Goal: Information Seeking & Learning: Learn about a topic

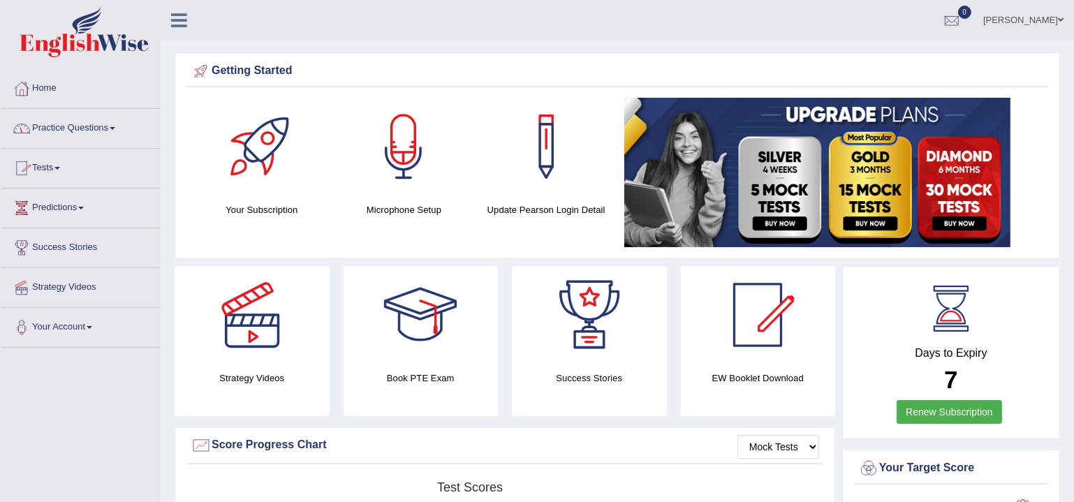
click at [54, 132] on link "Practice Questions" at bounding box center [80, 126] width 159 height 35
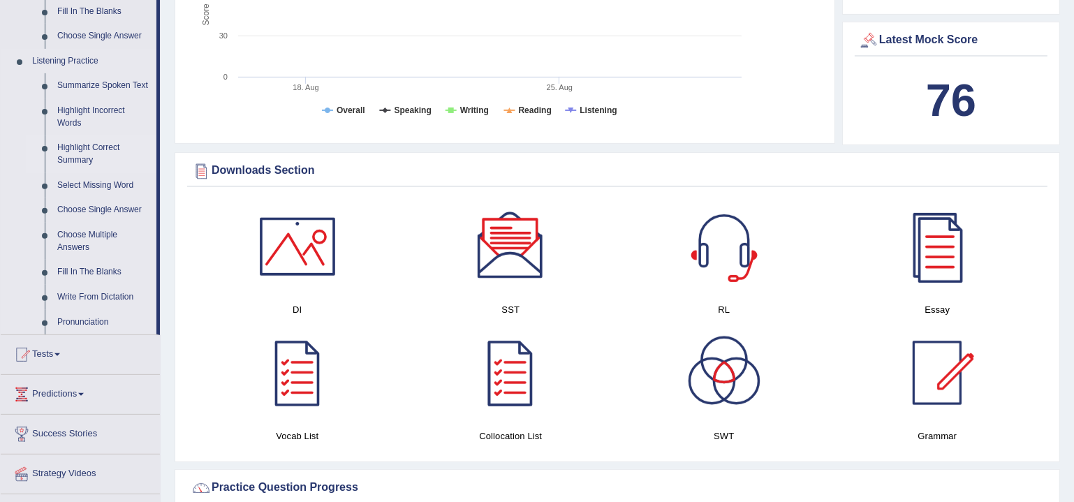
scroll to position [592, 0]
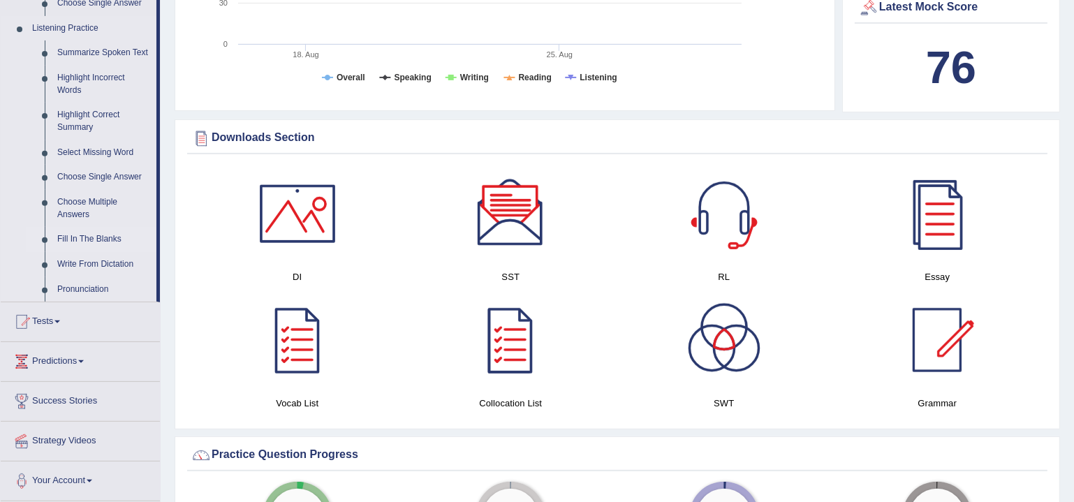
click at [77, 240] on link "Fill In The Blanks" at bounding box center [103, 239] width 105 height 25
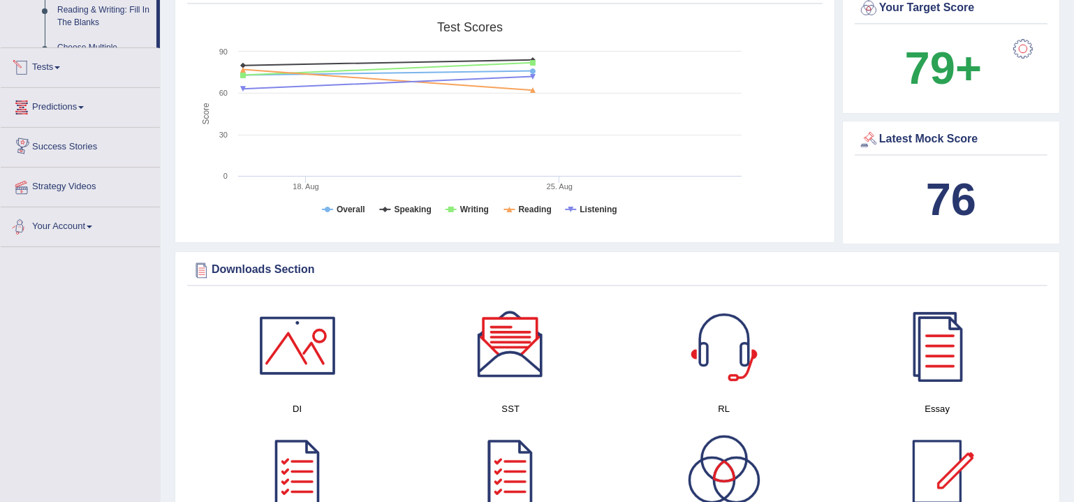
scroll to position [532, 0]
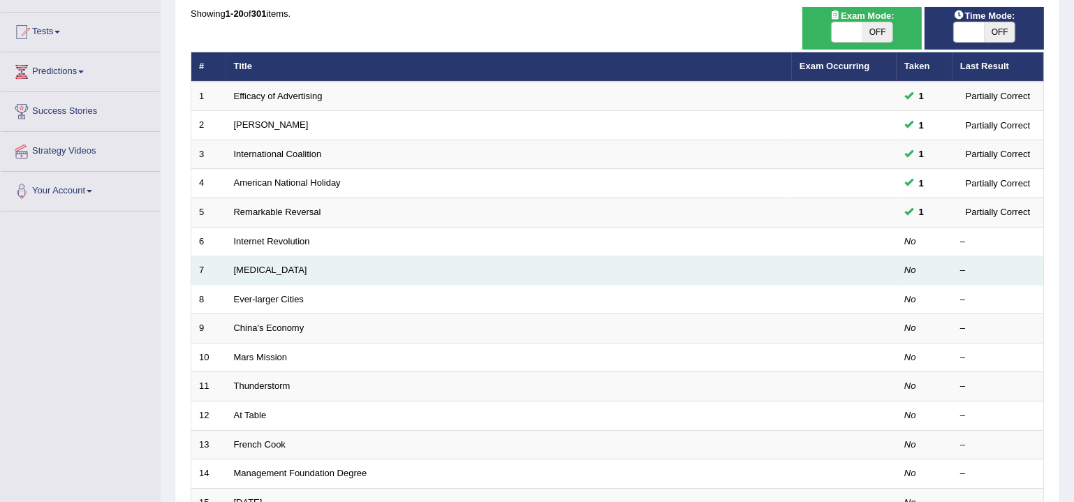
scroll to position [126, 0]
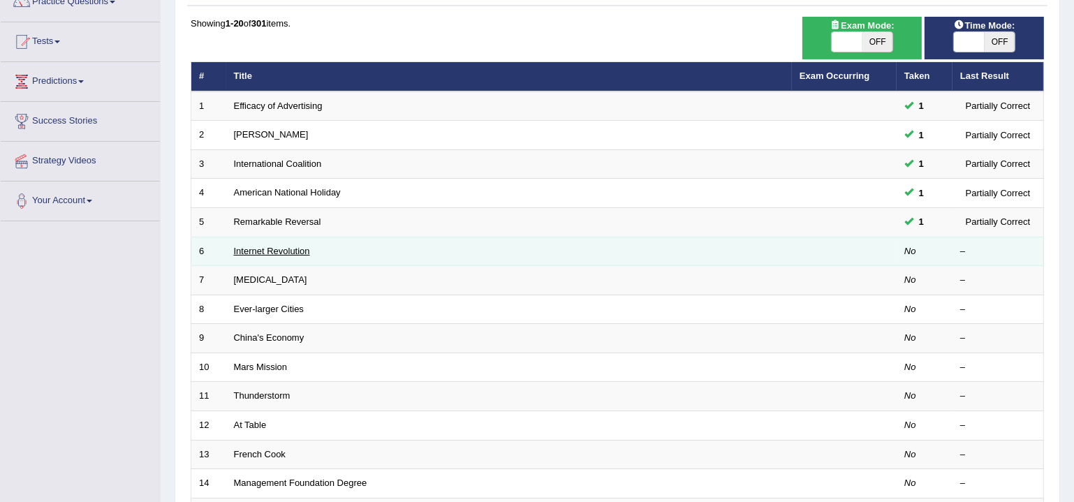
click at [300, 249] on link "Internet Revolution" at bounding box center [272, 251] width 76 height 10
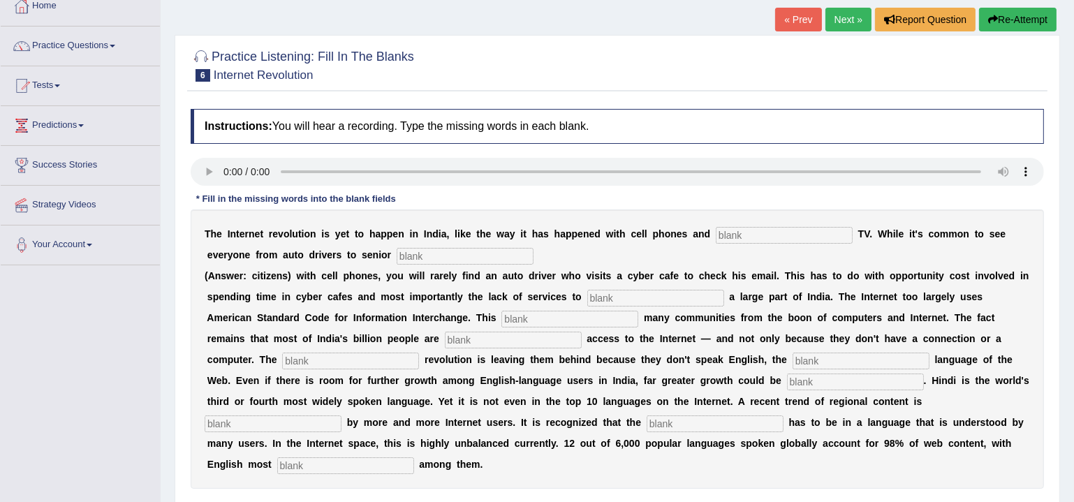
scroll to position [84, 0]
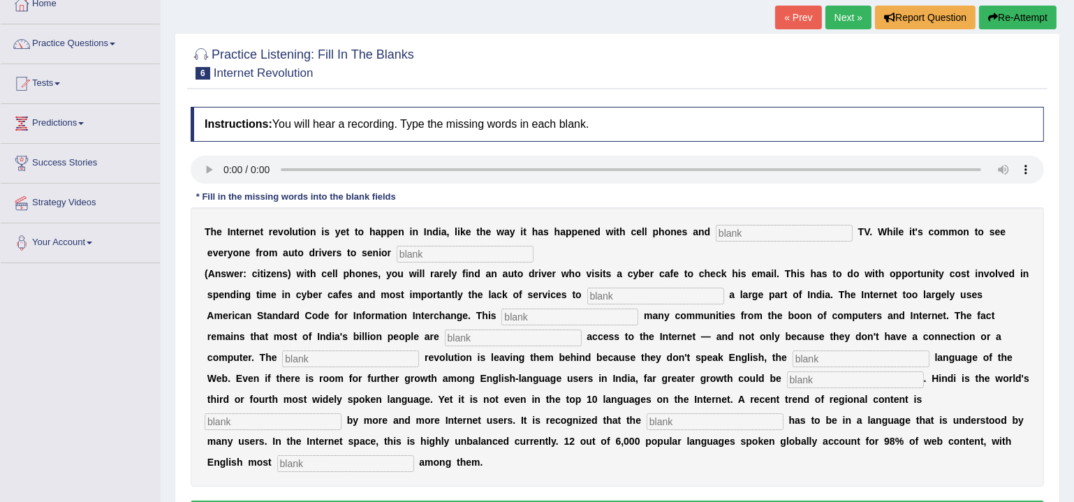
click at [302, 465] on input "text" at bounding box center [345, 463] width 137 height 17
type input "prominent"
click at [825, 235] on input "text" at bounding box center [784, 233] width 137 height 17
type input "cable"
click at [507, 253] on input "text" at bounding box center [465, 254] width 137 height 17
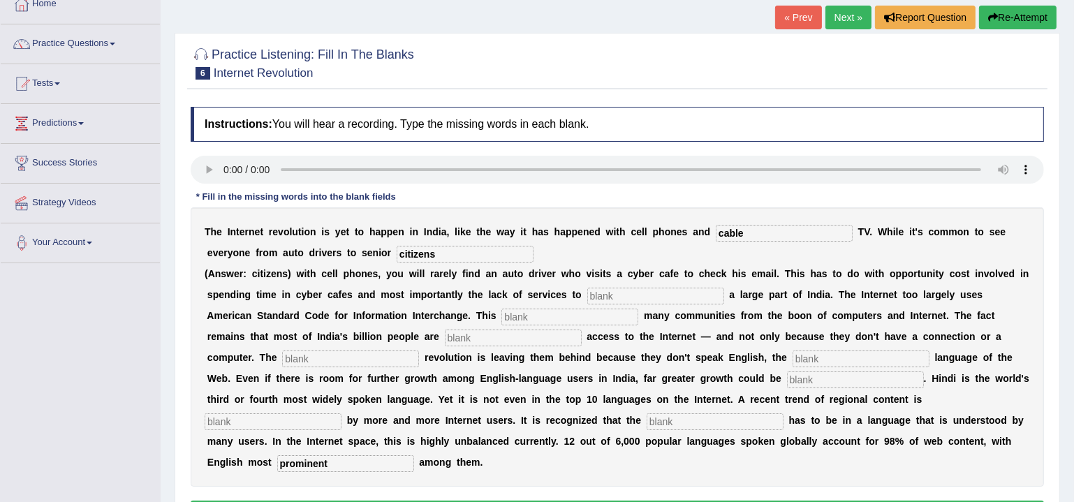
type input "citizens"
click at [659, 292] on input "text" at bounding box center [655, 296] width 137 height 17
type input "target"
click at [501, 319] on input "text" at bounding box center [569, 317] width 137 height 17
type input "alienate"
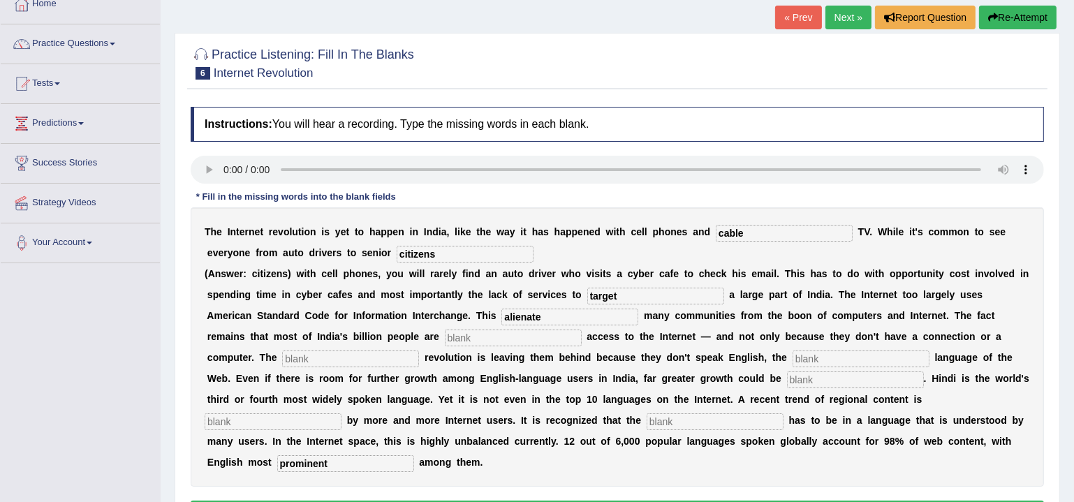
click at [458, 337] on input "text" at bounding box center [513, 338] width 137 height 17
type input "denied"
click at [272, 346] on div "T h e I n t e r n e t r e v o l u t i o n i s y e t t o h a p p e n i n I n d i…" at bounding box center [617, 346] width 853 height 279
click at [282, 353] on input "text" at bounding box center [350, 359] width 137 height 17
type input "digital"
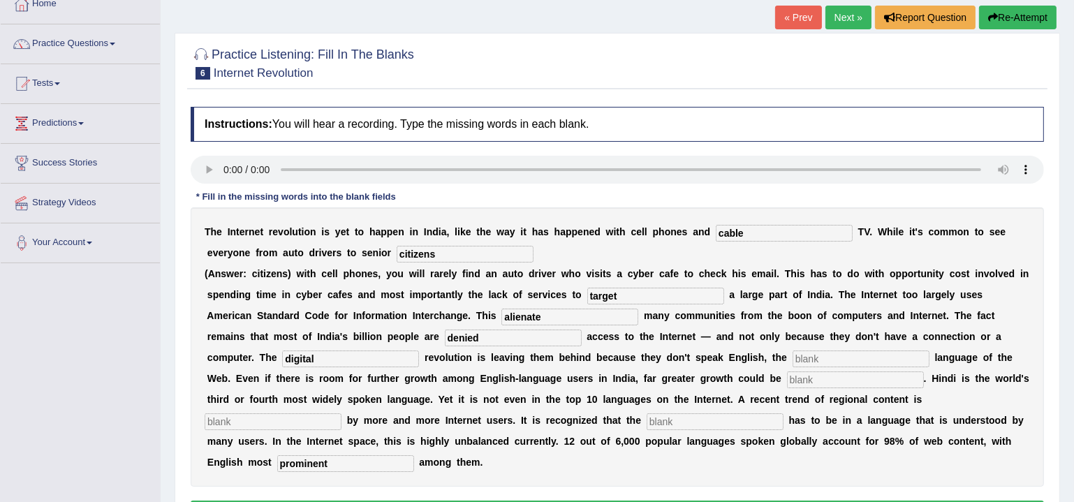
click at [625, 467] on div "T h e I n t e r n e t r e v o l u t i o n i s y e t t o h a p p e n i n I n d i…" at bounding box center [617, 346] width 853 height 279
click at [793, 351] on input "text" at bounding box center [861, 359] width 137 height 17
type input "unleased"
click at [787, 379] on input "text" at bounding box center [855, 379] width 137 height 17
type input "preferred"
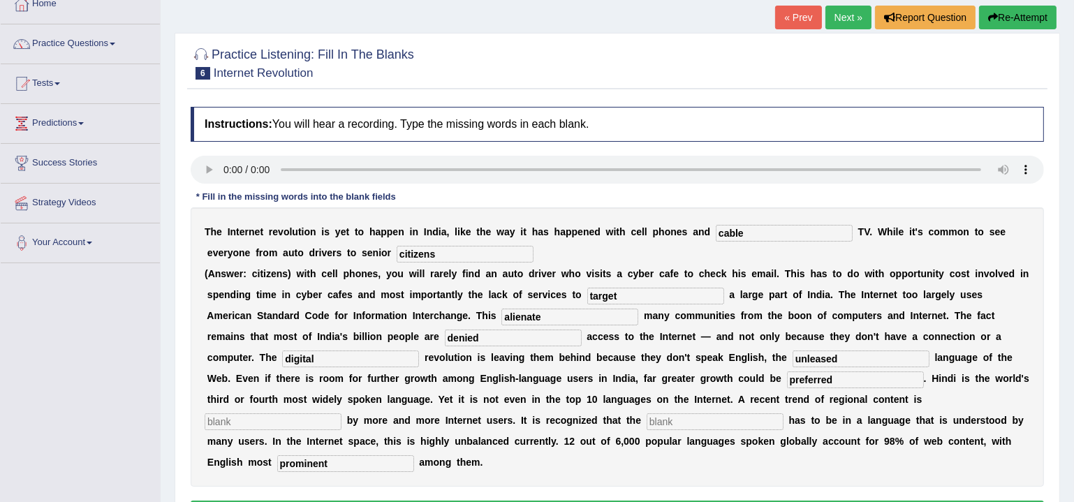
click at [341, 413] on input "text" at bounding box center [273, 421] width 137 height 17
click at [832, 457] on div "T h e I n t e r n e t r e v o l u t i o n i s y e t t o h a p p e n i n I n d i…" at bounding box center [617, 346] width 853 height 279
click at [647, 421] on input "text" at bounding box center [715, 421] width 137 height 17
click at [656, 464] on div "T h e I n t e r n e t r e v o l u t i o n i s y e t t o h a p p e n i n I n d i…" at bounding box center [617, 346] width 853 height 279
click at [787, 376] on input "preferred" at bounding box center [855, 379] width 137 height 17
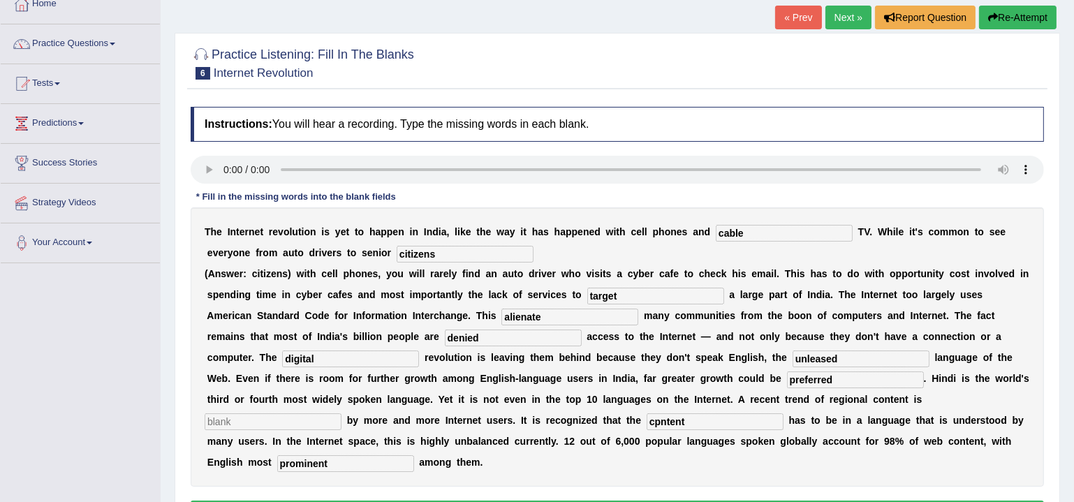
click at [510, 254] on input "citizens" at bounding box center [465, 254] width 137 height 17
click at [615, 299] on input "target" at bounding box center [655, 296] width 137 height 17
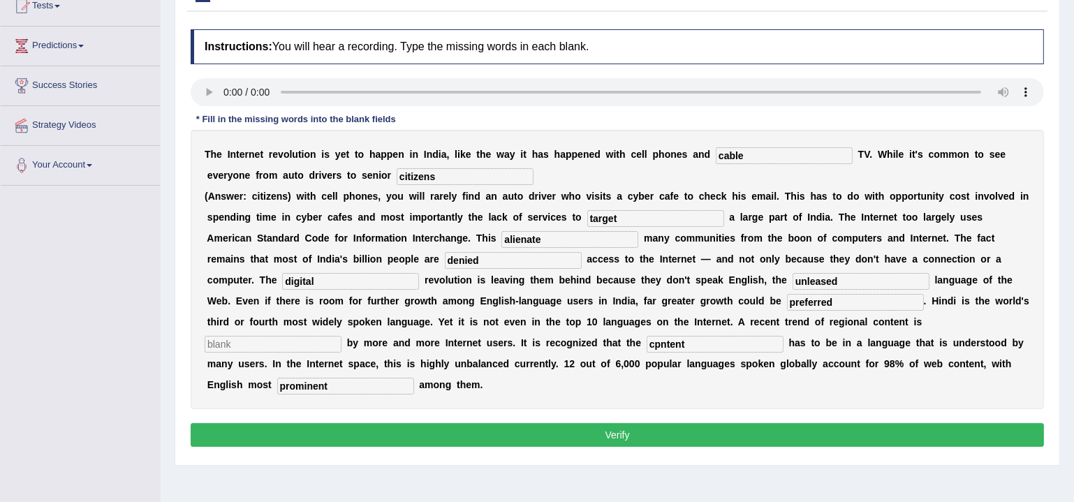
scroll to position [169, 0]
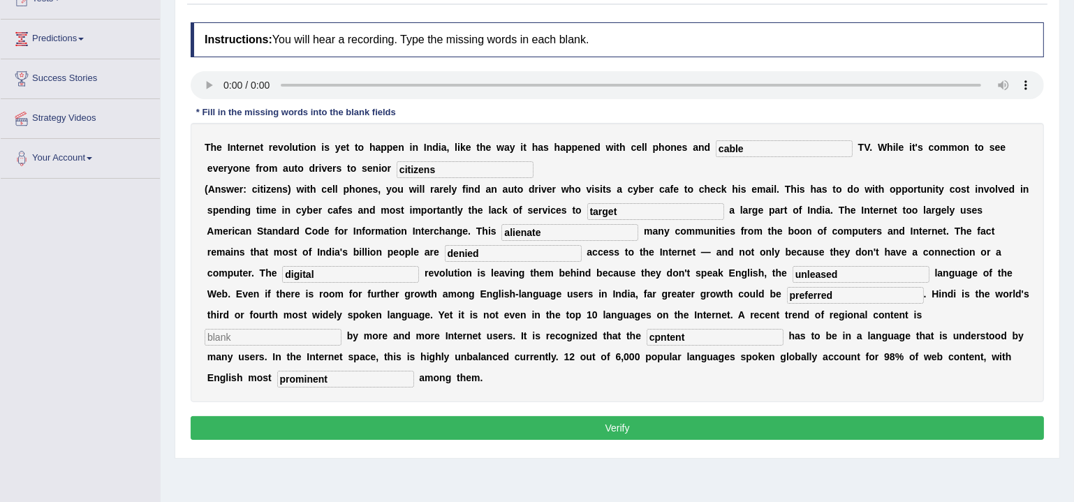
click at [550, 429] on button "Verify" at bounding box center [617, 428] width 853 height 24
click at [341, 329] on input "text" at bounding box center [273, 337] width 137 height 17
click at [647, 337] on input "cpntent" at bounding box center [715, 337] width 137 height 17
type input "content"
drag, startPoint x: 779, startPoint y: 274, endPoint x: 696, endPoint y: 273, distance: 83.8
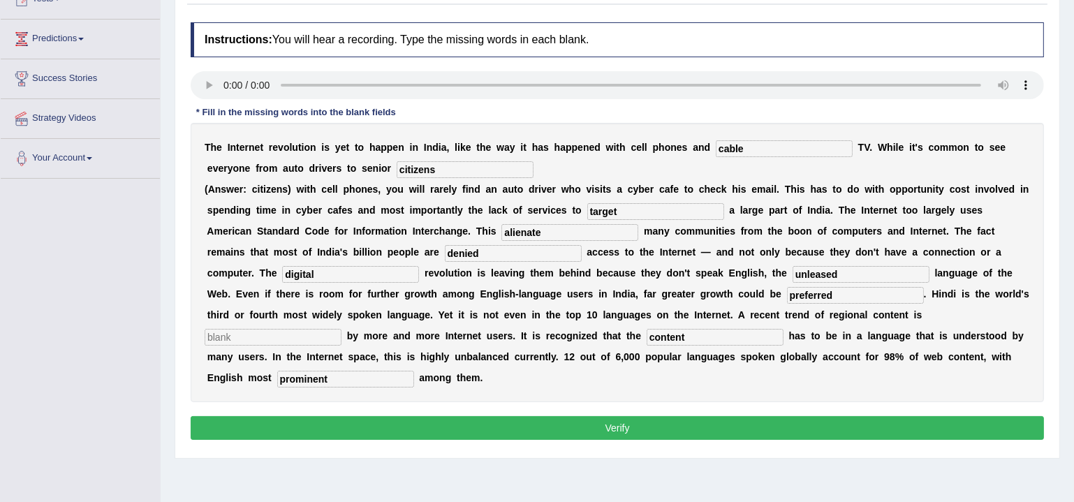
click at [696, 273] on div "T h e I n t e r n e t r e v o l u t i o n i s y e t t o h a p p e n i n I n d i…" at bounding box center [617, 262] width 853 height 279
drag, startPoint x: 740, startPoint y: 293, endPoint x: 671, endPoint y: 293, distance: 68.4
click at [671, 293] on div "T h e I n t e r n e t r e v o l u t i o n i s y e t t o h a p p e n i n I n d i…" at bounding box center [617, 262] width 853 height 279
paste input "unleased"
type input "unleased"
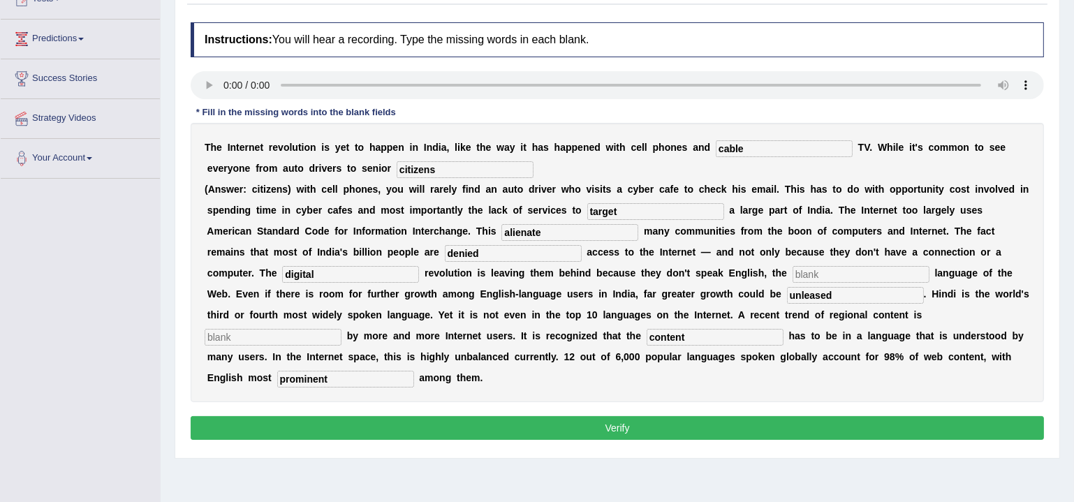
click at [341, 329] on input "text" at bounding box center [273, 337] width 137 height 17
type input "preferred"
click at [972, 381] on div "T h e I n t e r n e t r e v o l u t i o n i s y e t t o h a p p e n i n I n d i…" at bounding box center [617, 262] width 853 height 279
click at [793, 276] on input "text" at bounding box center [861, 274] width 137 height 17
click at [976, 369] on div "T h e I n t e r n e t r e v o l u t i o n i s y e t t o h a p p e n i n I n d i…" at bounding box center [617, 262] width 853 height 279
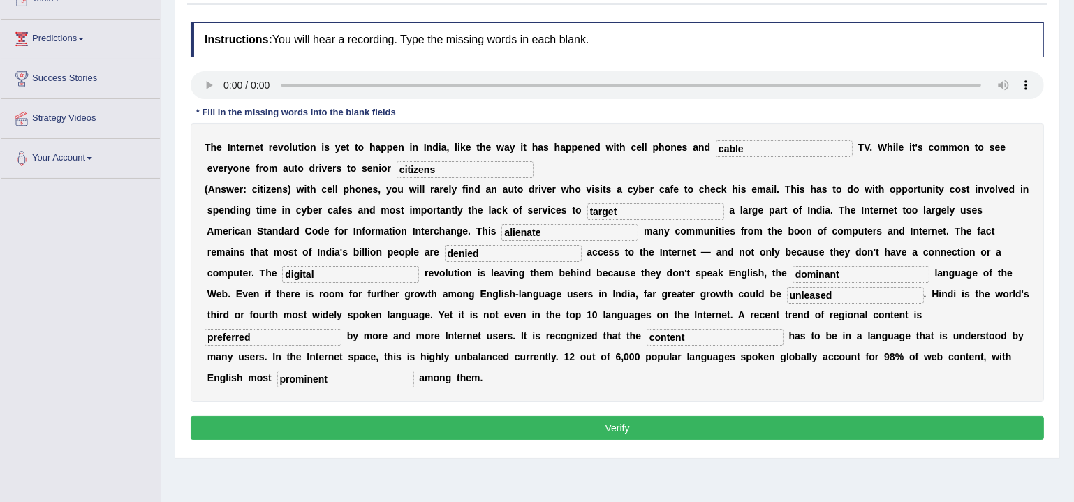
click at [793, 274] on input "dominant" at bounding box center [861, 274] width 137 height 17
click at [966, 371] on div "T h e I n t e r n e t r e v o l u t i o n i s y e t t o h a p p e n i n I n d i…" at bounding box center [617, 262] width 853 height 279
click at [793, 277] on input "dominent" at bounding box center [861, 274] width 137 height 17
type input "dominant"
click at [946, 360] on div "T h e I n t e r n e t r e v o l u t i o n i s y e t t o h a p p e n i n I n d i…" at bounding box center [617, 262] width 853 height 279
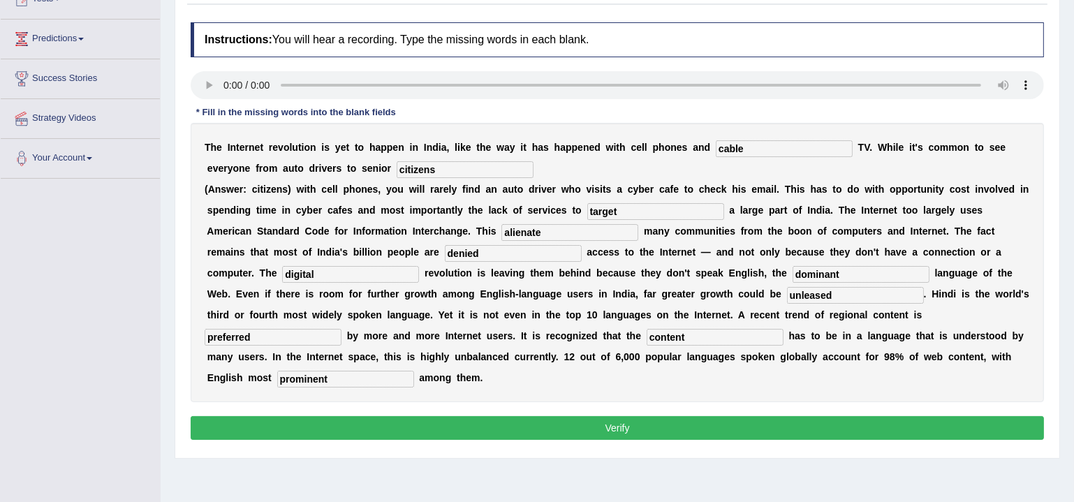
click at [721, 429] on button "Verify" at bounding box center [617, 428] width 853 height 24
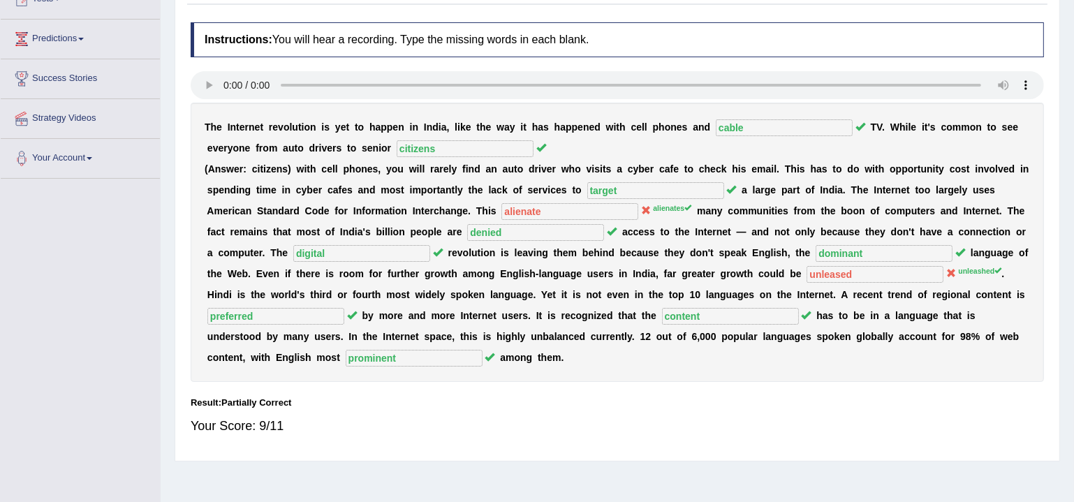
click at [984, 269] on sup "unleashed" at bounding box center [979, 271] width 43 height 8
click at [758, 428] on div "Your Score: 9/11" at bounding box center [617, 426] width 853 height 34
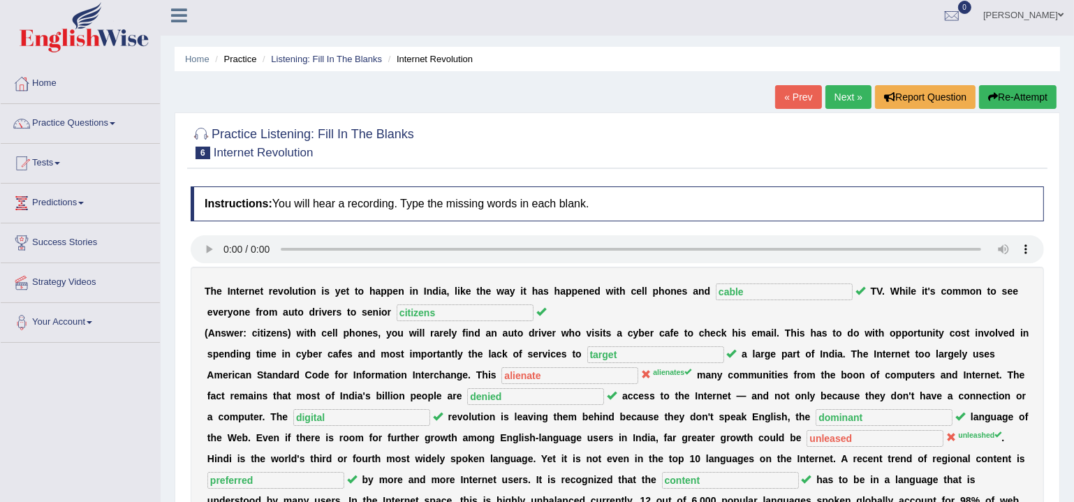
scroll to position [0, 0]
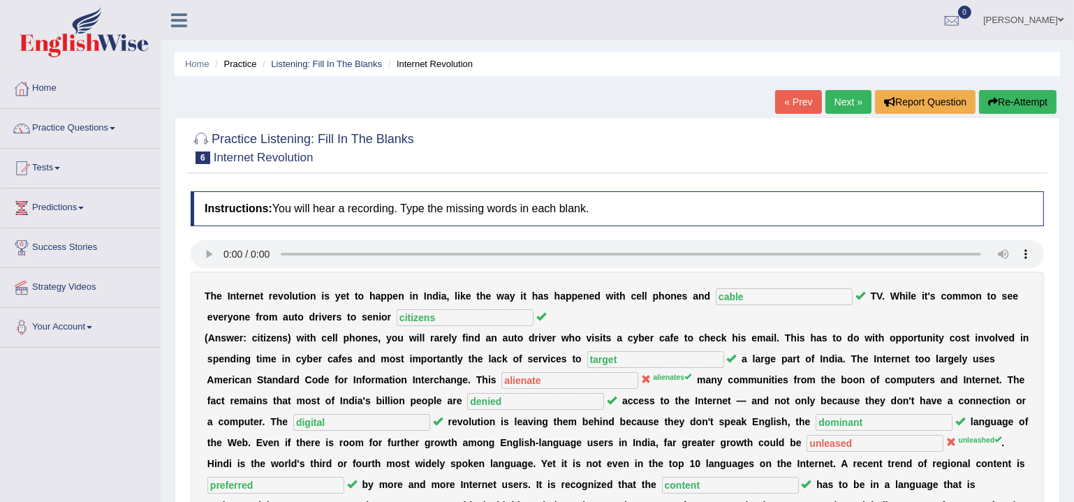
click at [834, 103] on link "Next »" at bounding box center [848, 102] width 46 height 24
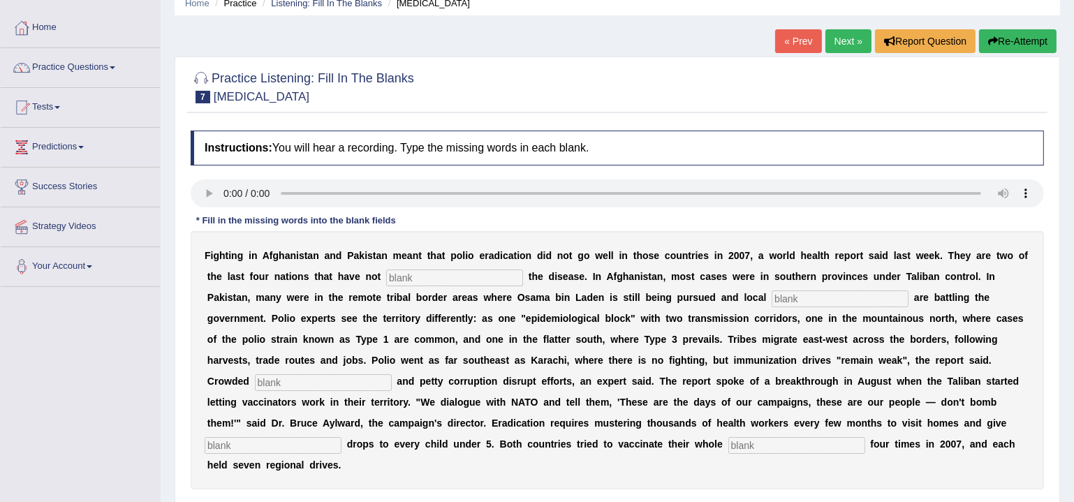
scroll to position [84, 0]
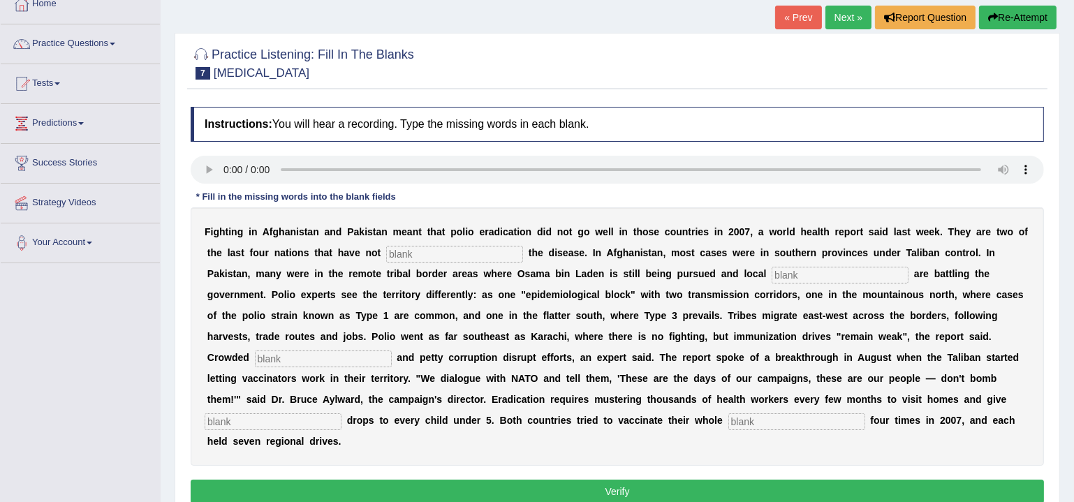
click at [796, 425] on input "text" at bounding box center [796, 421] width 137 height 17
type input "populations"
click at [485, 251] on input "text" at bounding box center [454, 254] width 137 height 17
type input "eliminated"
click at [793, 270] on input "text" at bounding box center [840, 275] width 137 height 17
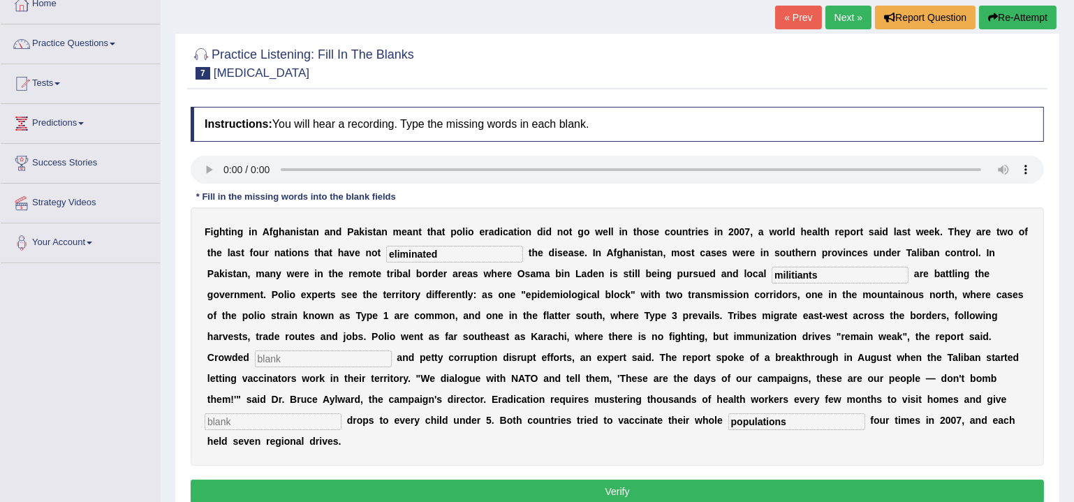
type input "militiants"
click at [325, 355] on input "text" at bounding box center [323, 359] width 137 height 17
type input "slums"
click at [293, 415] on input "text" at bounding box center [273, 421] width 137 height 17
type input "vaccine"
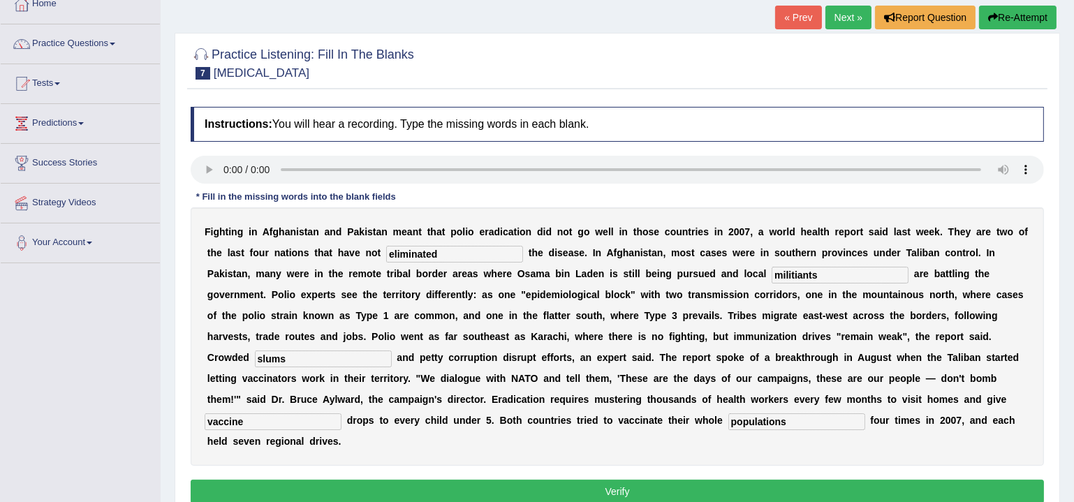
click at [531, 442] on div "F i g h t i n g i n A f g h a n i s t a n a n d P a k i s t a n m e a n t t h a…" at bounding box center [617, 336] width 853 height 258
click at [421, 253] on input "eliminated" at bounding box center [454, 254] width 137 height 17
type input "eliminated"
click at [561, 428] on div "F i g h t i n g i n A f g h a n i s t a n a n d P a k i s t a n m e a n t t h a…" at bounding box center [617, 336] width 853 height 258
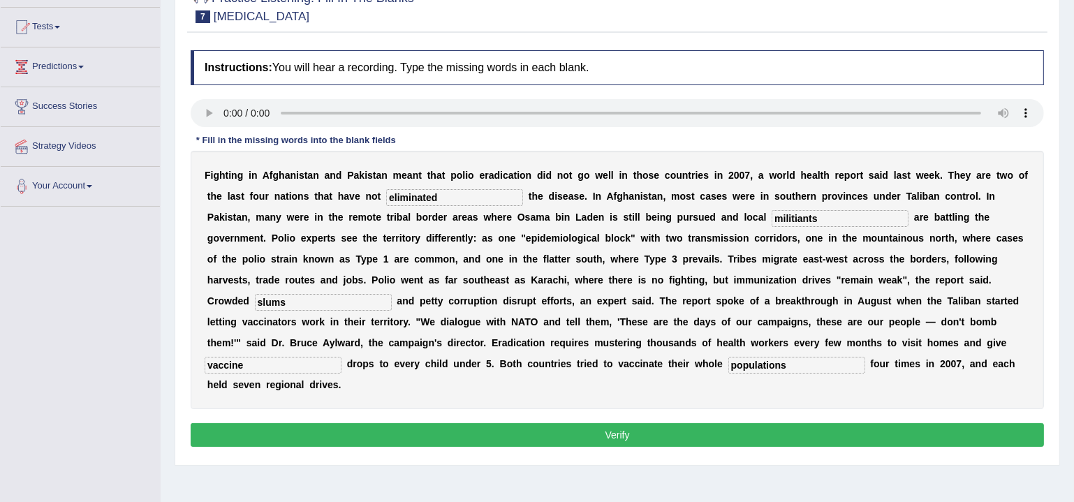
scroll to position [212, 0]
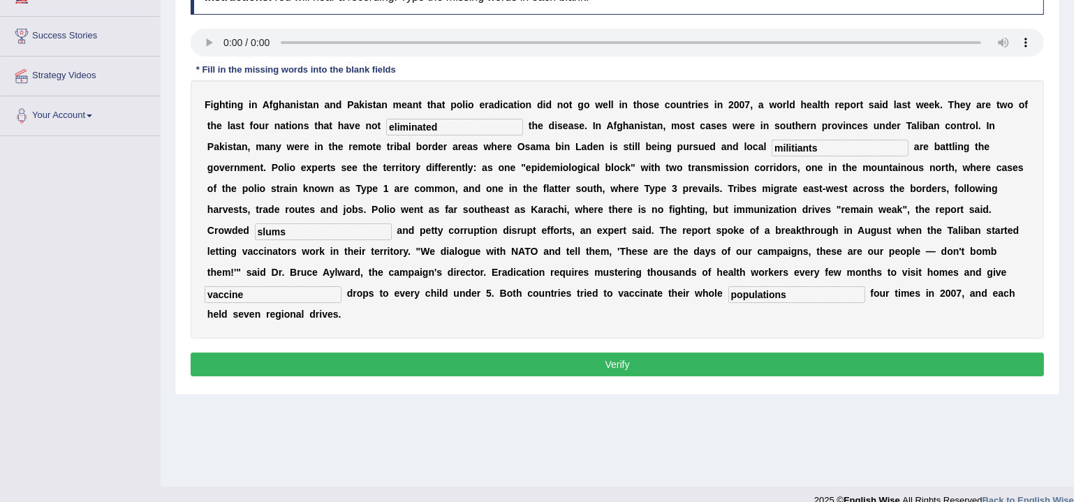
click at [620, 360] on button "Verify" at bounding box center [617, 365] width 853 height 24
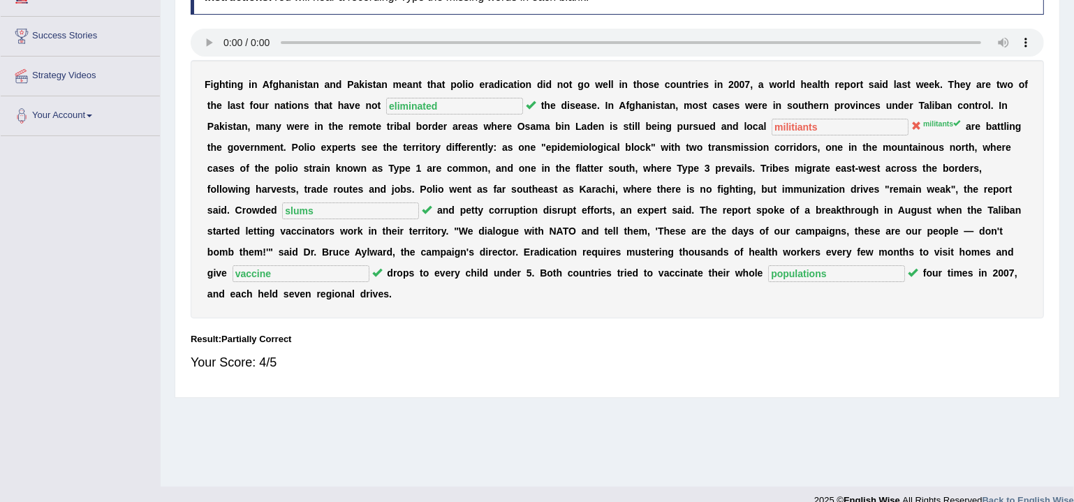
click at [940, 126] on sup "militants" at bounding box center [941, 123] width 37 height 8
click at [858, 142] on b at bounding box center [861, 147] width 6 height 11
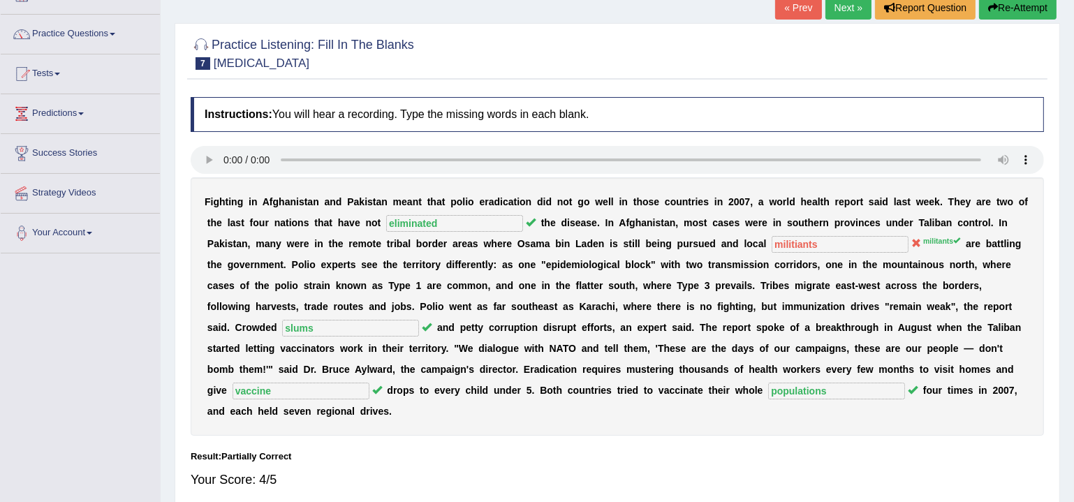
scroll to position [0, 0]
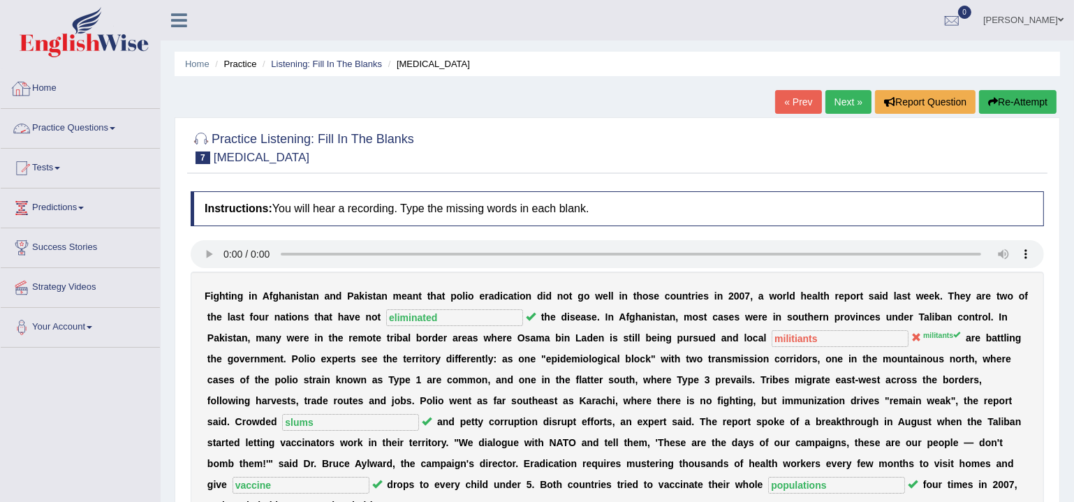
click at [70, 137] on link "Practice Questions" at bounding box center [80, 126] width 159 height 35
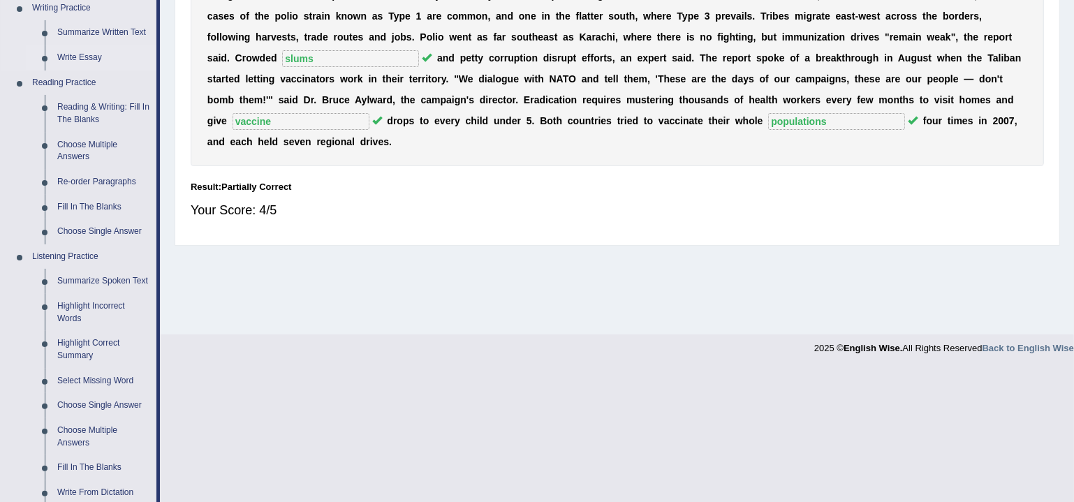
scroll to position [589, 0]
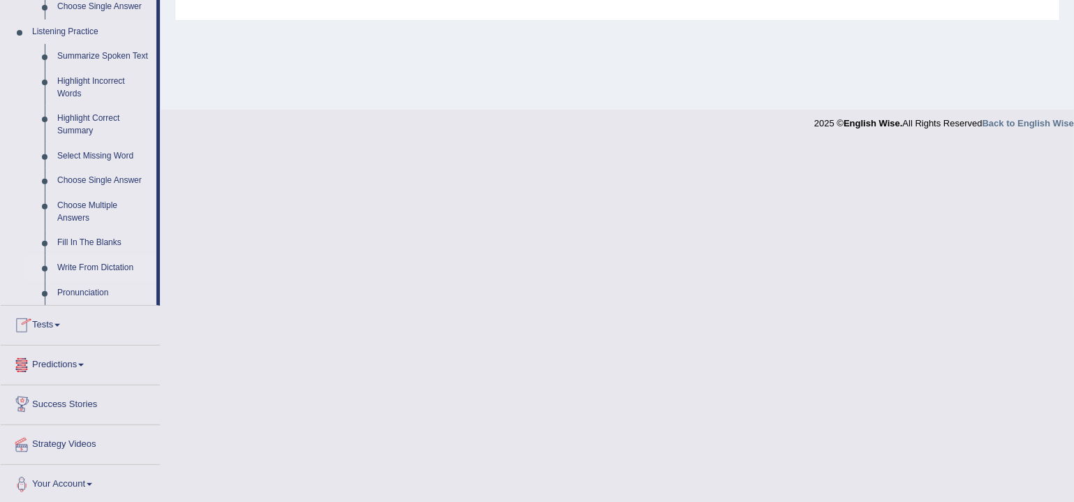
click at [89, 268] on link "Write From Dictation" at bounding box center [103, 268] width 105 height 25
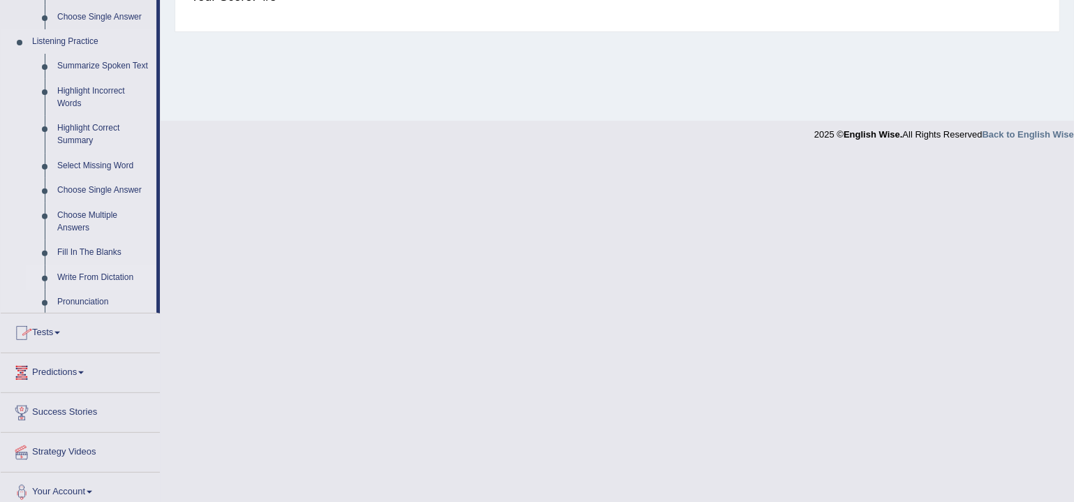
scroll to position [230, 0]
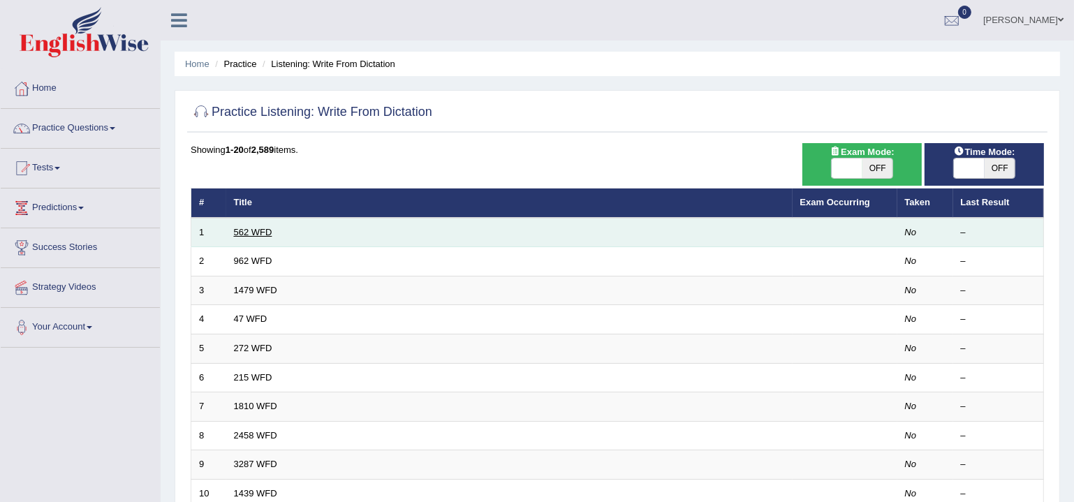
click at [258, 230] on link "562 WFD" at bounding box center [253, 232] width 38 height 10
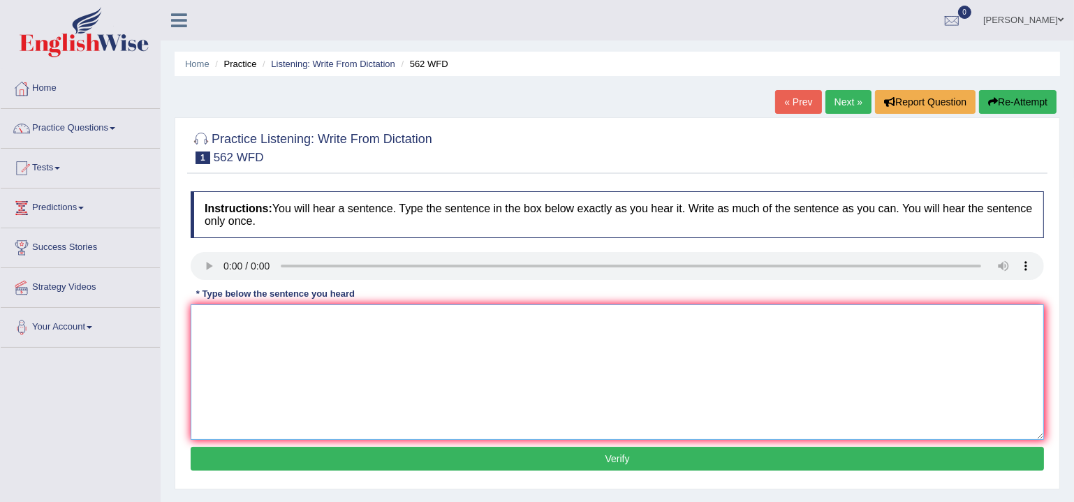
click at [365, 355] on textarea at bounding box center [617, 371] width 853 height 135
click at [291, 318] on textarea "The gap between doe not decrease" at bounding box center [617, 371] width 853 height 135
click at [278, 318] on textarea "The gap between does not decrease" at bounding box center [617, 371] width 853 height 135
click at [464, 320] on textarea "The gap between rich and poor has not does not decrease" at bounding box center [617, 371] width 853 height 135
click at [236, 318] on textarea "The gap between rich and poor has not does not decrease" at bounding box center [617, 371] width 853 height 135
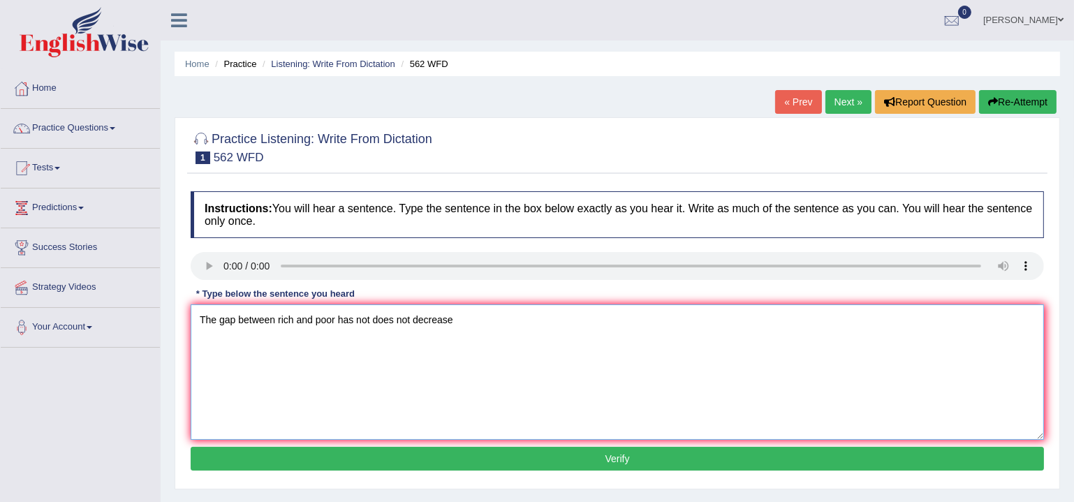
click at [214, 319] on textarea "The gap between rich and poor has not does not decrease" at bounding box center [617, 371] width 853 height 135
click at [247, 321] on textarea "The A gap between rich and poor has not does not decrease" at bounding box center [617, 371] width 853 height 135
click at [309, 318] on textarea "The A gap gaps between rich and poor has not does not decrease" at bounding box center [617, 371] width 853 height 135
click at [360, 320] on textarea "The A gap gaps between the rich and poor has not does not decrease" at bounding box center [617, 371] width 853 height 135
click at [324, 316] on textarea "The A gap gaps between the rich and a the poor has not does not decrease" at bounding box center [617, 371] width 853 height 135
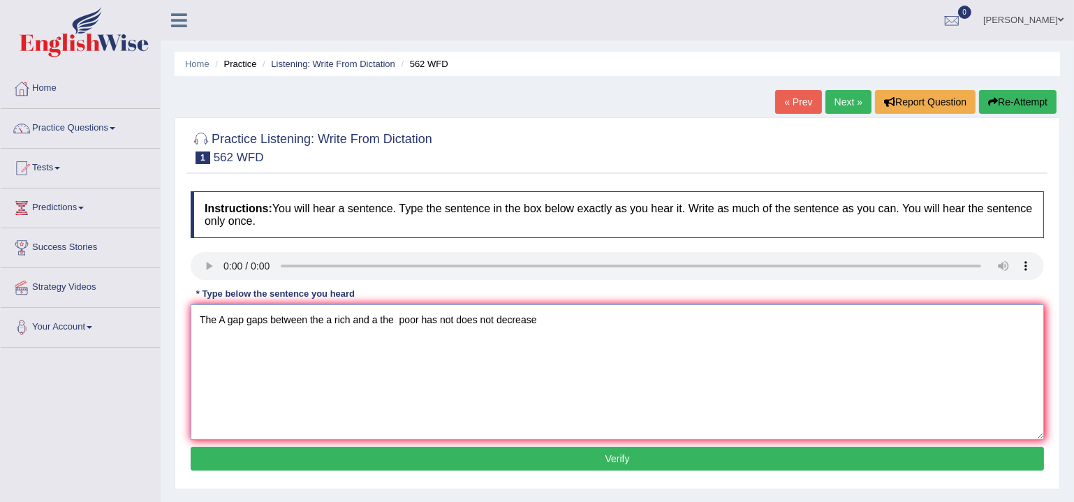
click at [493, 317] on textarea "The A gap gaps between the a rich and a the poor has not does not decrease" at bounding box center [617, 371] width 853 height 135
click at [598, 321] on textarea "The A gap gaps between the a rich and a the poor has not does not doesn't decre…" at bounding box center [617, 371] width 853 height 135
click at [693, 332] on textarea "The A gap gaps between the a rich and a the poor has not does not doesn't decre…" at bounding box center [617, 371] width 853 height 135
type textarea "The A gap gaps between the a rich and a the poor has not does not doesn't decre…"
click at [527, 464] on button "Verify" at bounding box center [617, 459] width 853 height 24
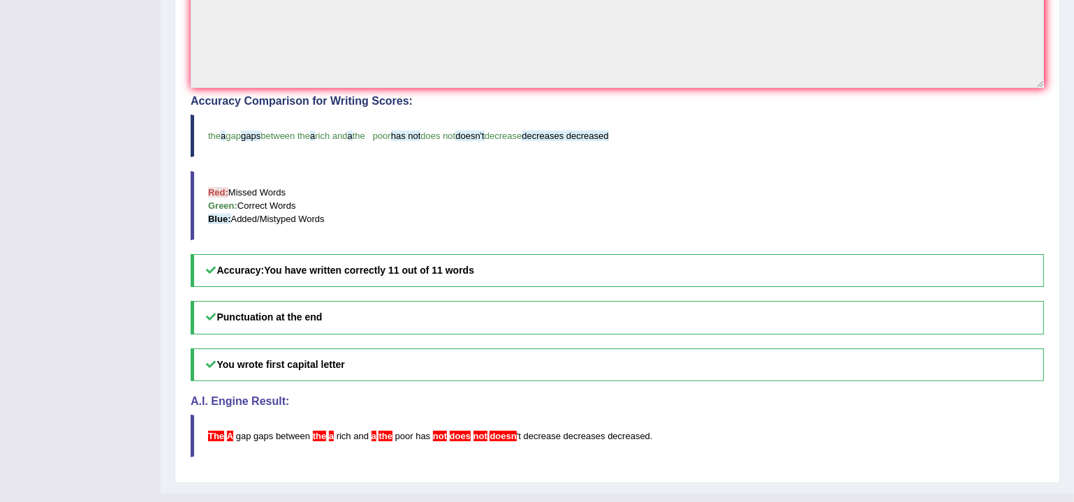
scroll to position [381, 0]
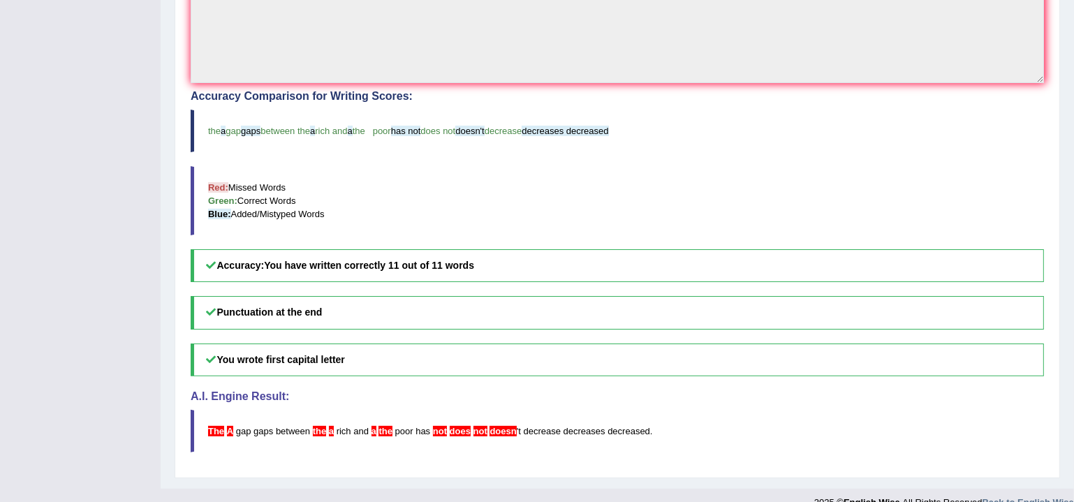
click at [303, 310] on h5 "Punctuation at the end" at bounding box center [617, 312] width 853 height 33
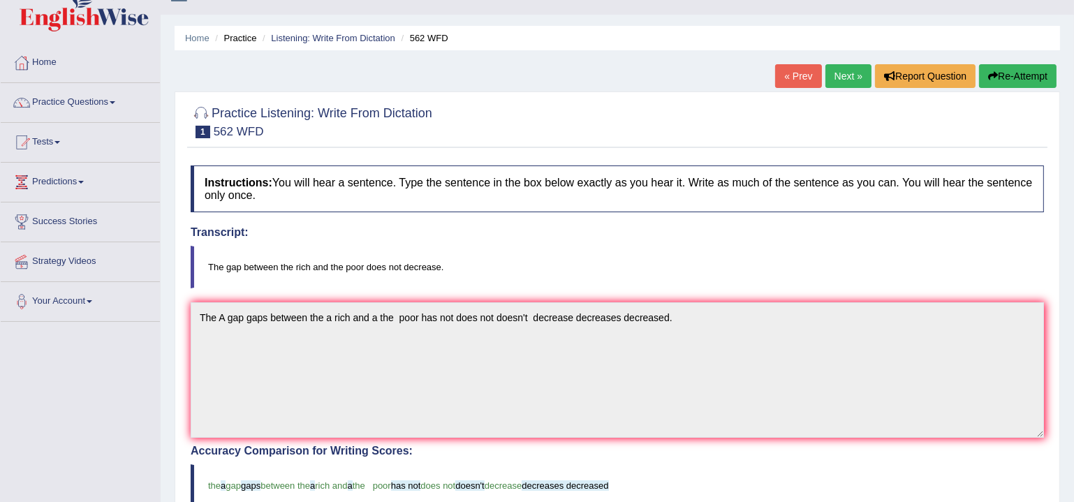
scroll to position [0, 0]
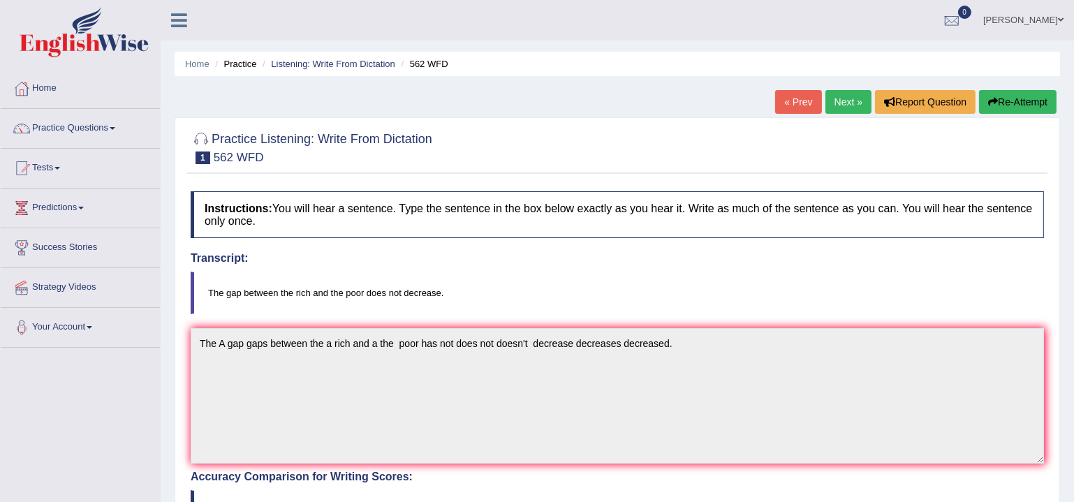
click at [840, 95] on link "Next »" at bounding box center [848, 102] width 46 height 24
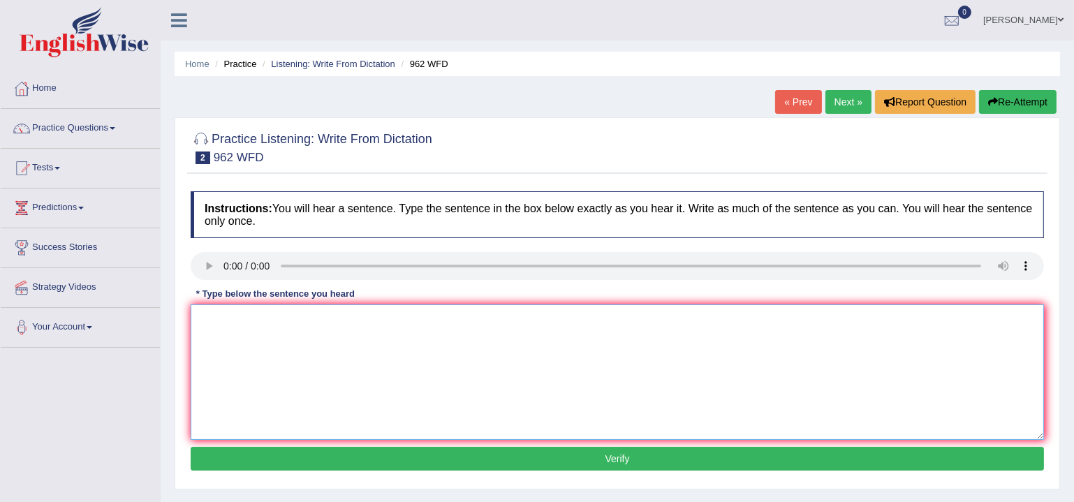
click at [452, 331] on textarea at bounding box center [617, 371] width 853 height 135
click at [85, 133] on link "Practice Questions" at bounding box center [80, 126] width 159 height 35
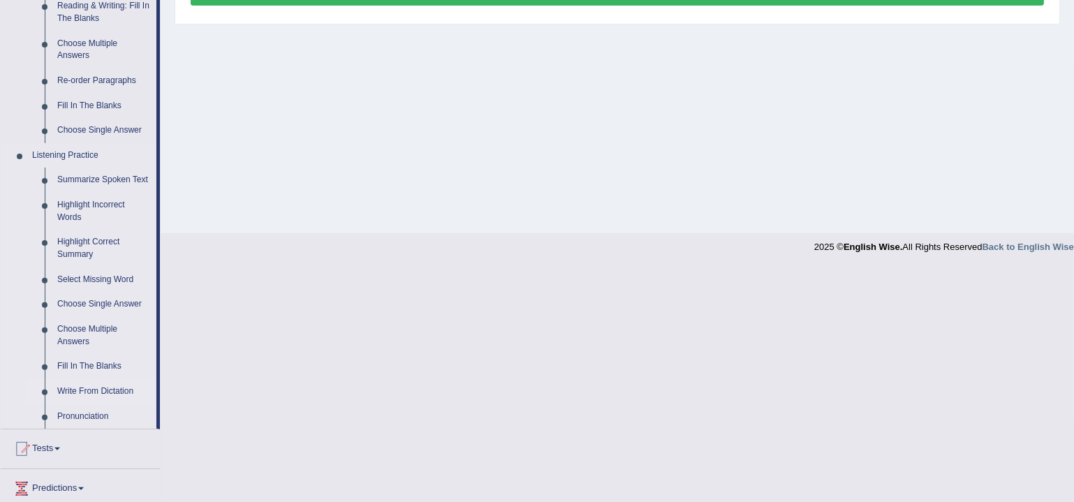
click at [91, 391] on link "Write From Dictation" at bounding box center [103, 391] width 105 height 25
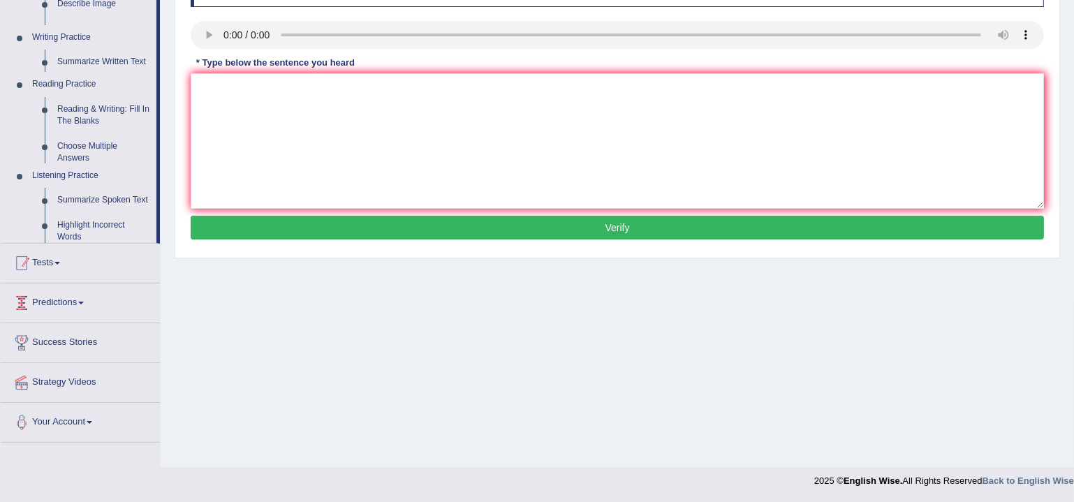
scroll to position [230, 0]
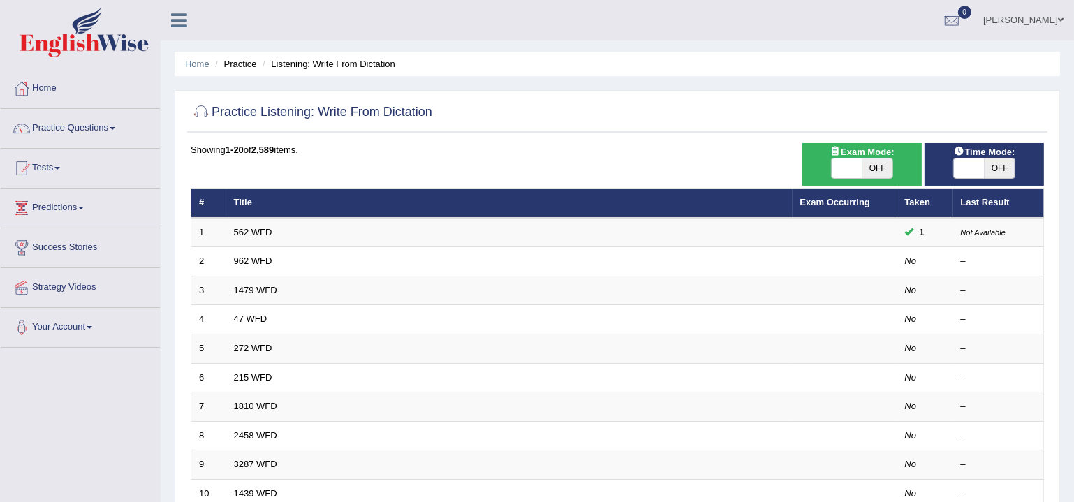
click at [996, 165] on span "OFF" at bounding box center [1000, 169] width 31 height 20
checkbox input "true"
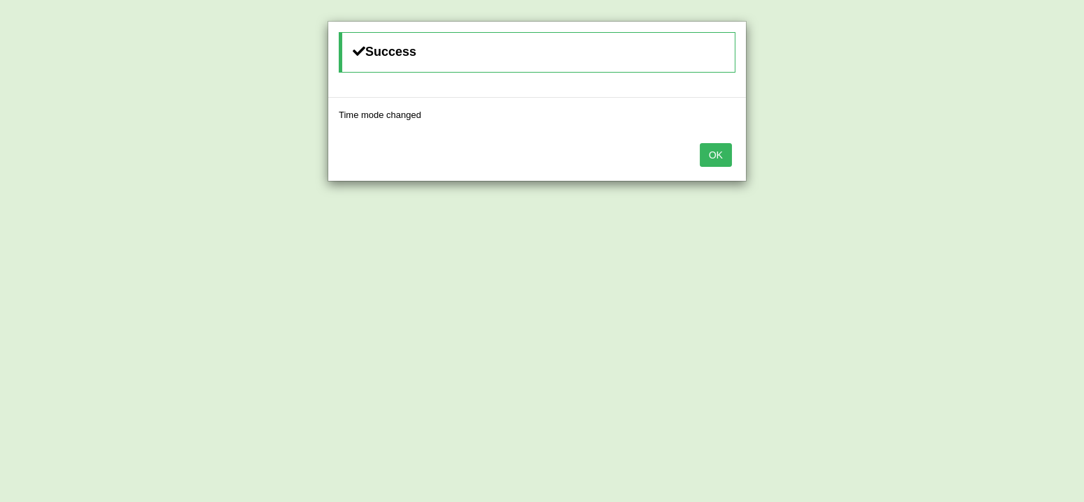
click at [712, 154] on button "OK" at bounding box center [716, 155] width 32 height 24
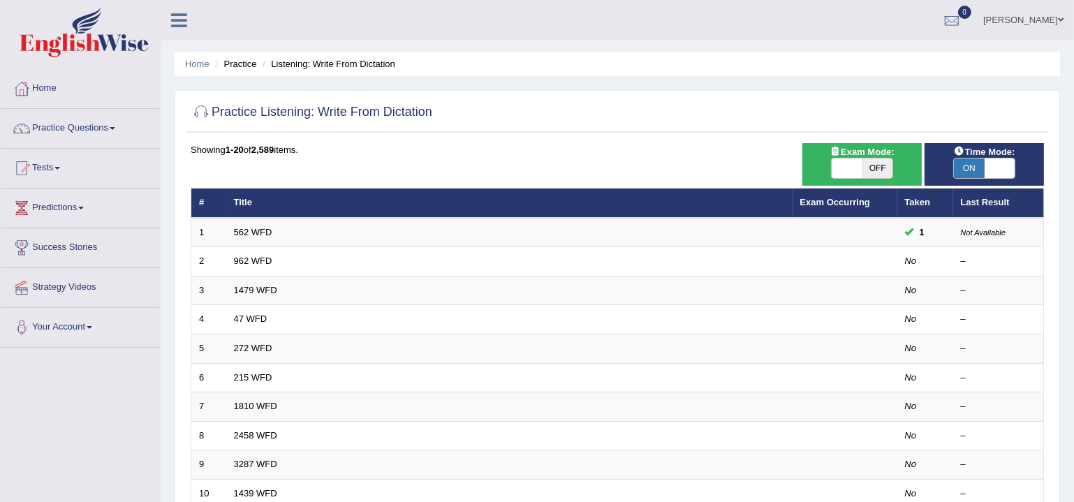
click at [861, 170] on span at bounding box center [847, 169] width 31 height 20
checkbox input "true"
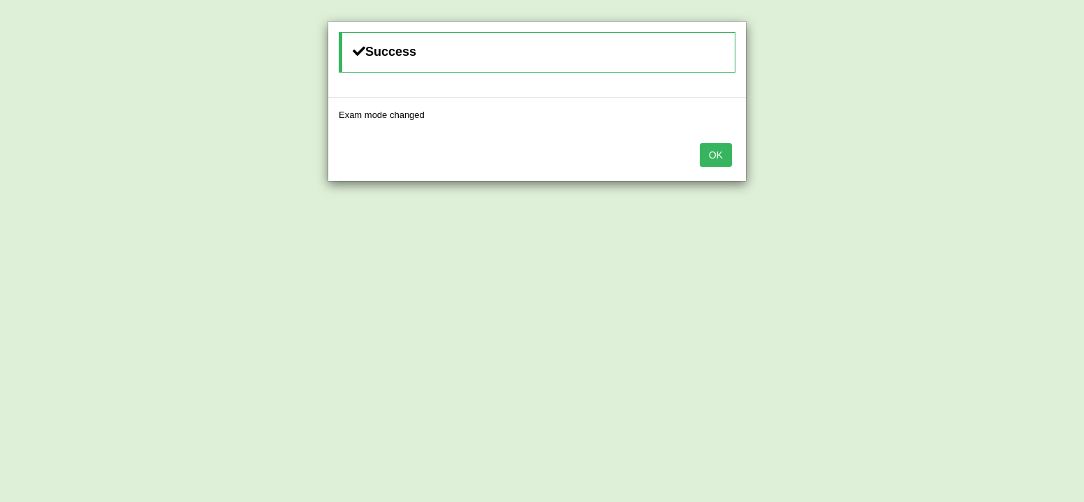
click at [716, 154] on button "OK" at bounding box center [716, 155] width 32 height 24
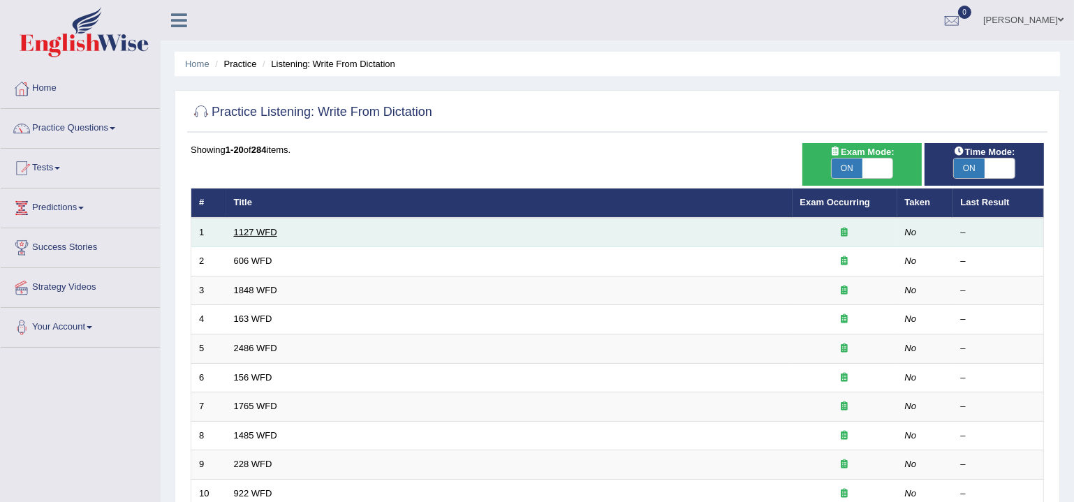
click at [248, 233] on link "1127 WFD" at bounding box center [255, 232] width 43 height 10
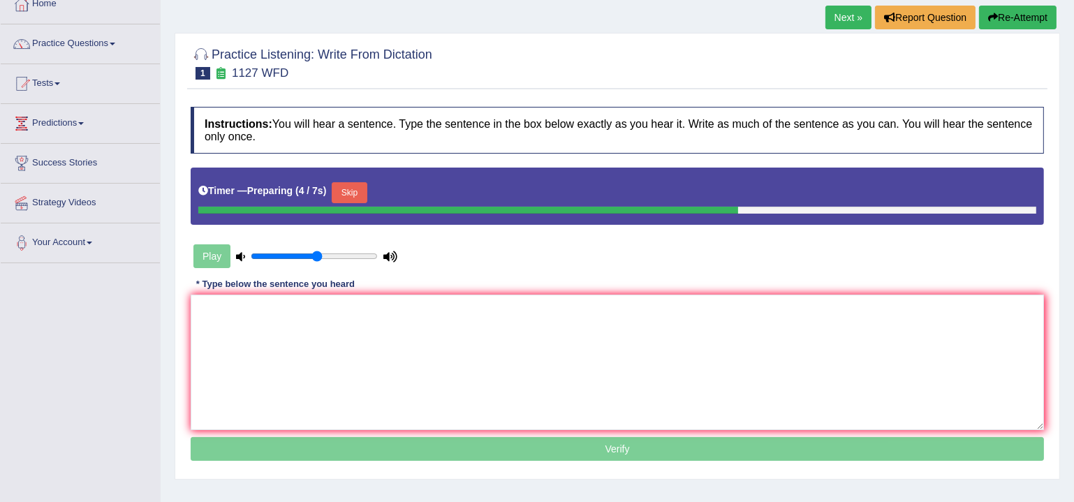
scroll to position [84, 0]
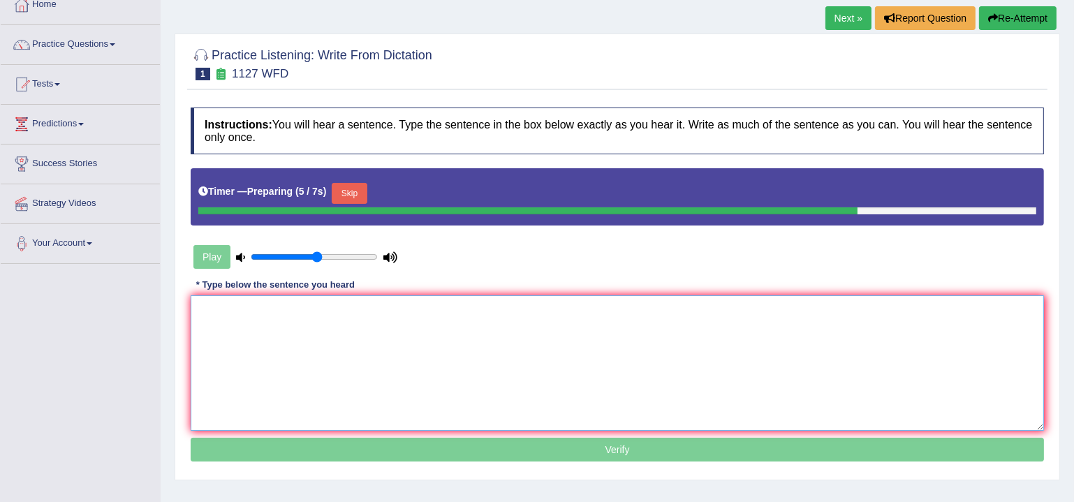
click at [755, 341] on textarea at bounding box center [617, 362] width 853 height 135
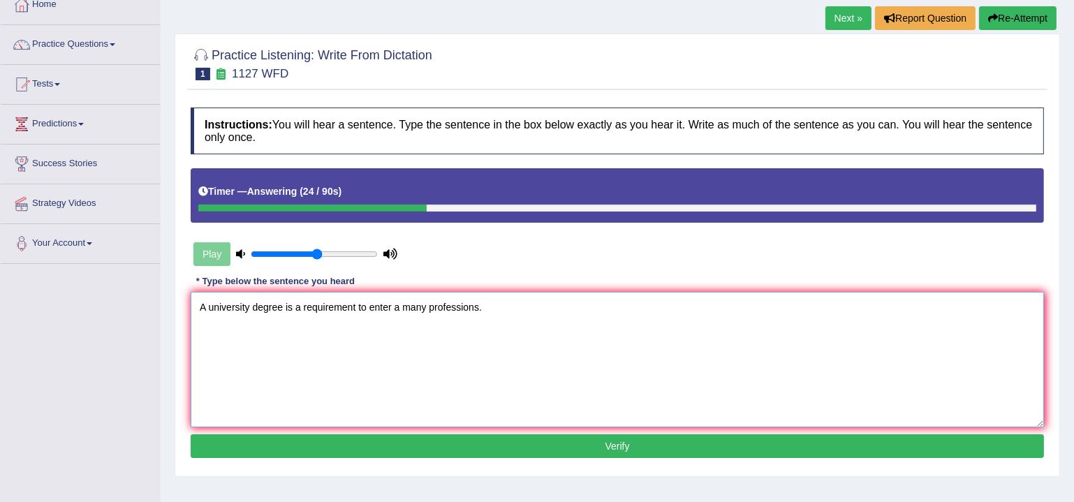
click at [207, 301] on textarea "A university degree is a requirement to enter a many professions." at bounding box center [617, 359] width 853 height 135
click at [244, 308] on textarea "A The Unoversity university degree is a requirement to enter a many professions." at bounding box center [617, 359] width 853 height 135
click at [421, 305] on textarea "A The University university degree is a requirement to enter a many professions." at bounding box center [617, 359] width 853 height 135
click at [524, 302] on textarea "A The University university degree is a requirement requirements to enter a man…" at bounding box center [617, 359] width 853 height 135
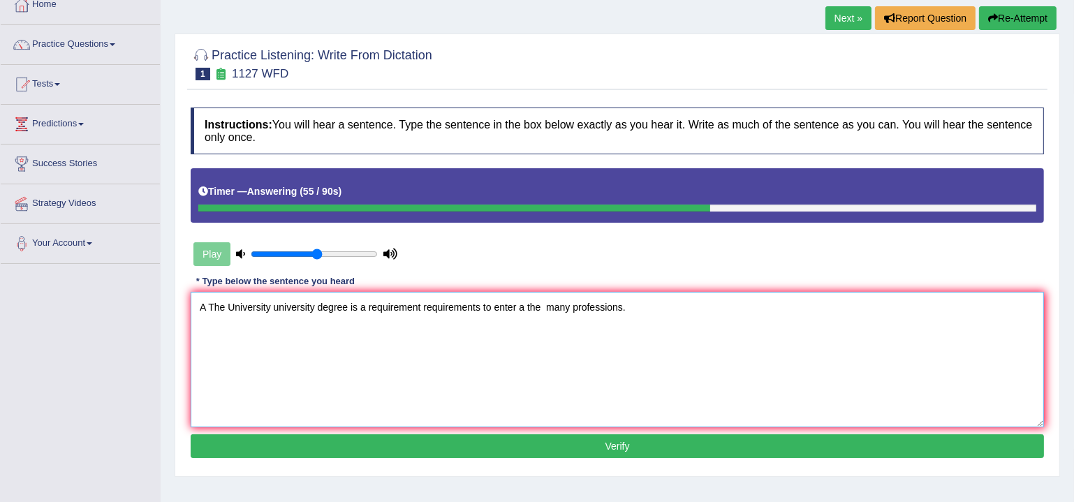
click at [569, 304] on textarea "A The University university degree is a requirement requirements to enter a the…" at bounding box center [617, 359] width 853 height 135
click at [595, 307] on textarea "A The University university degree is a requirement requirements to enter a the…" at bounding box center [617, 359] width 853 height 135
click at [347, 305] on textarea "A The University university degree is a requirement requirements to enter a the…" at bounding box center [617, 359] width 853 height 135
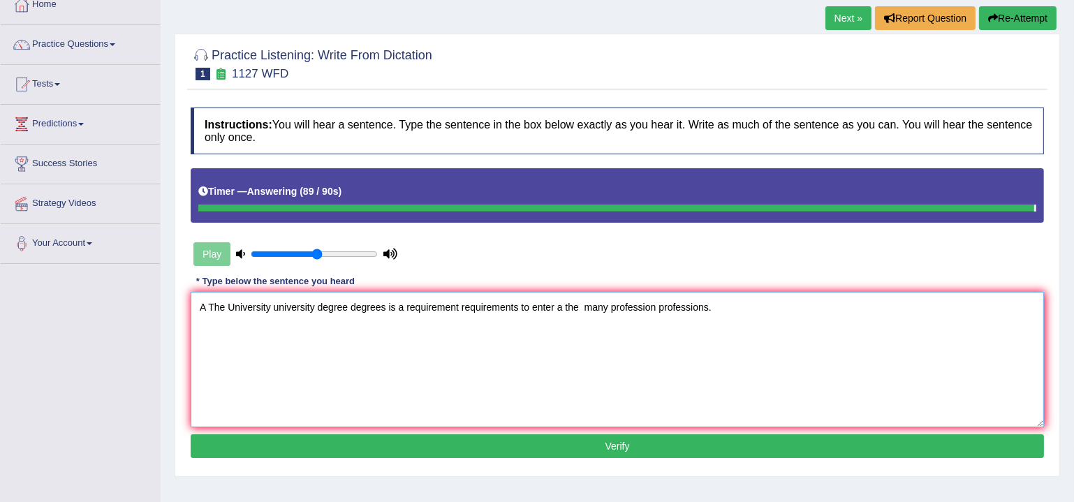
type textarea "A The University university degree degrees is a requirement requirements to ent…"
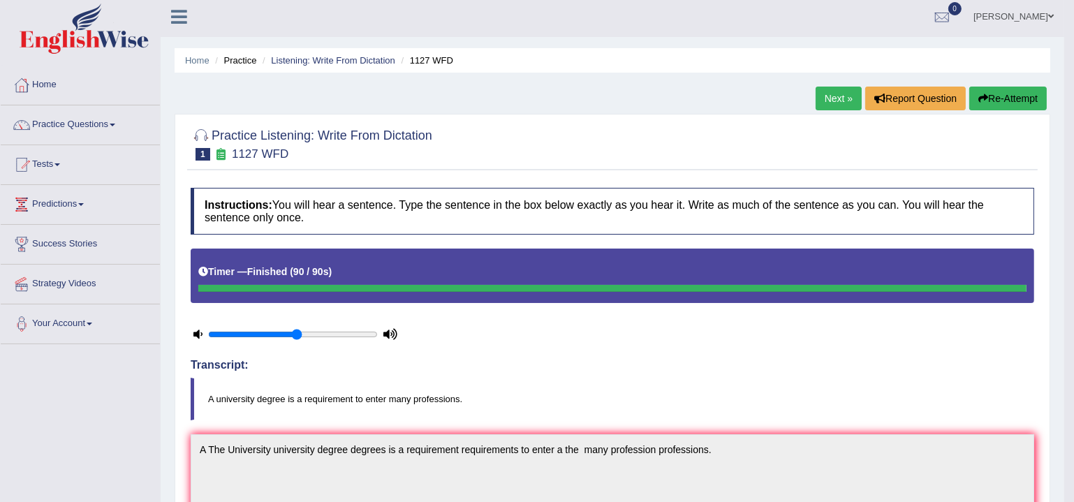
scroll to position [0, 0]
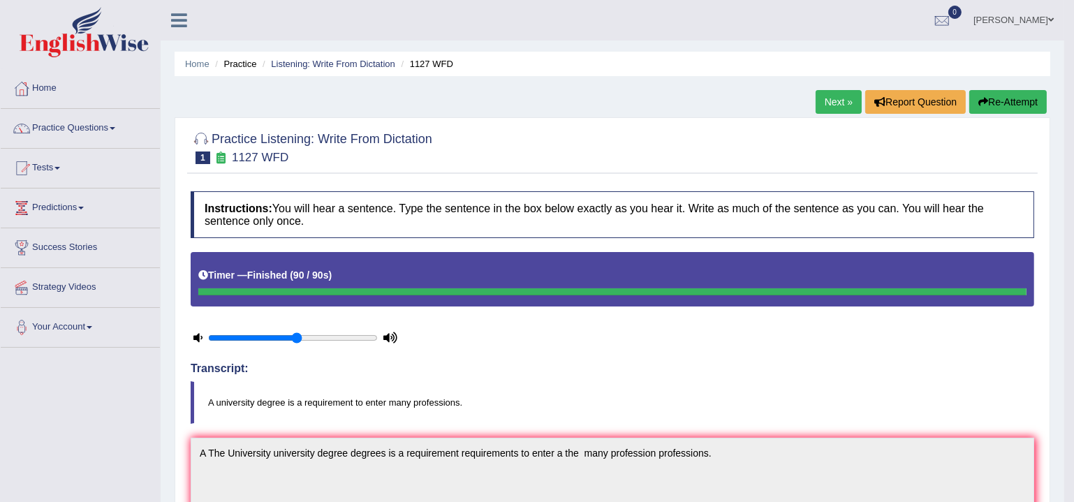
click at [831, 98] on link "Next »" at bounding box center [839, 102] width 46 height 24
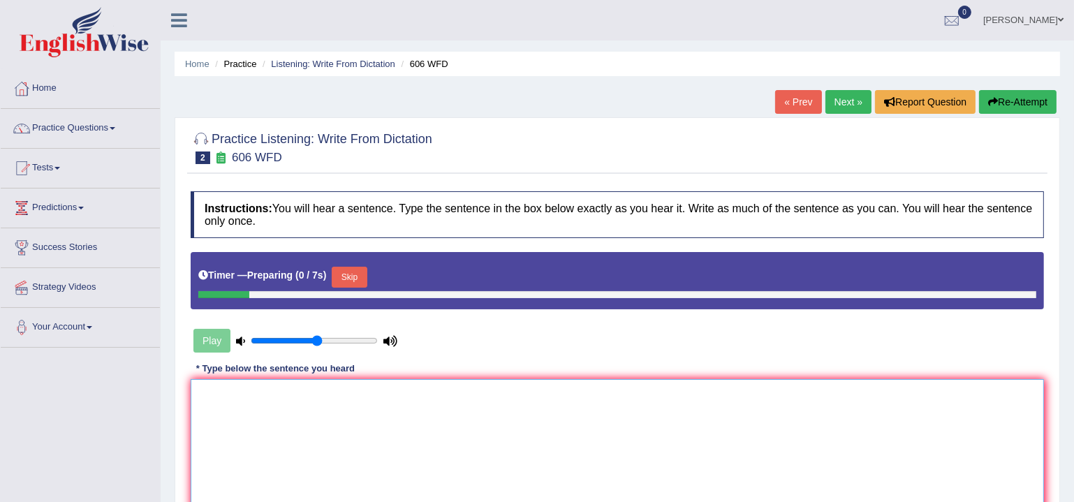
click at [534, 405] on textarea at bounding box center [617, 446] width 853 height 135
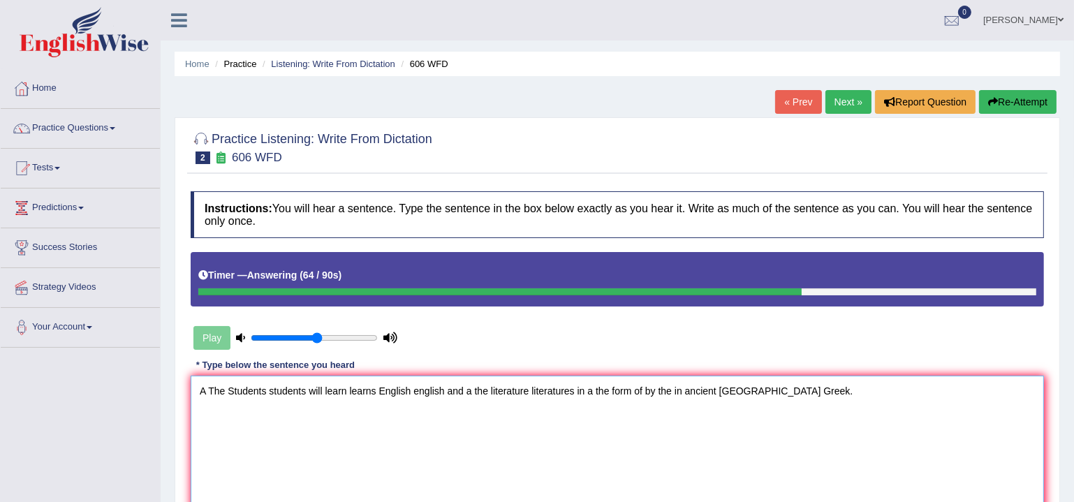
click at [348, 393] on textarea "A The Students students will learn learns English english and a the literature …" at bounding box center [617, 443] width 853 height 135
click at [304, 390] on textarea "A The Students students will learn a the an learns English english and a the li…" at bounding box center [617, 443] width 853 height 135
click at [396, 392] on textarea "A The Students students Student student will learn a the an learns English engl…" at bounding box center [617, 443] width 853 height 135
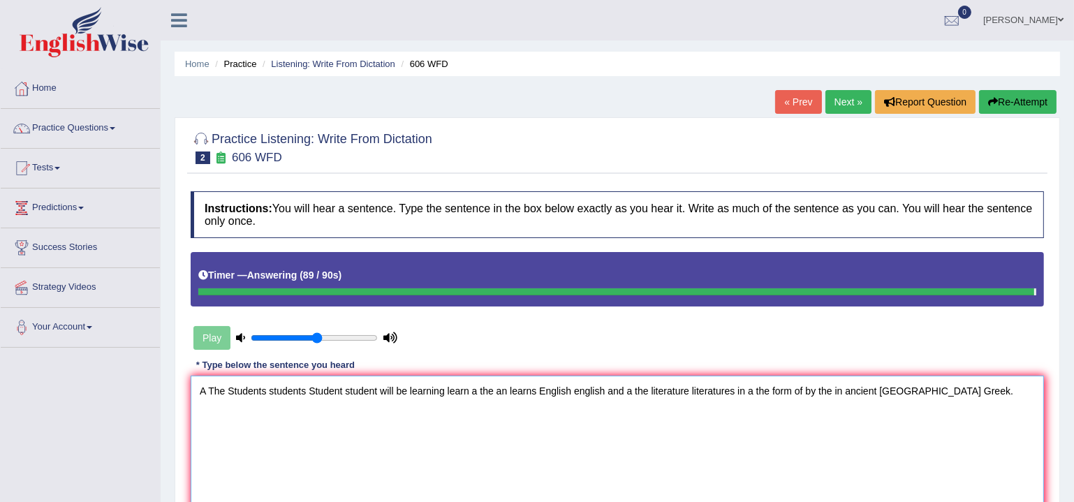
type textarea "A The Students students Student student will be learning learn a the an learns …"
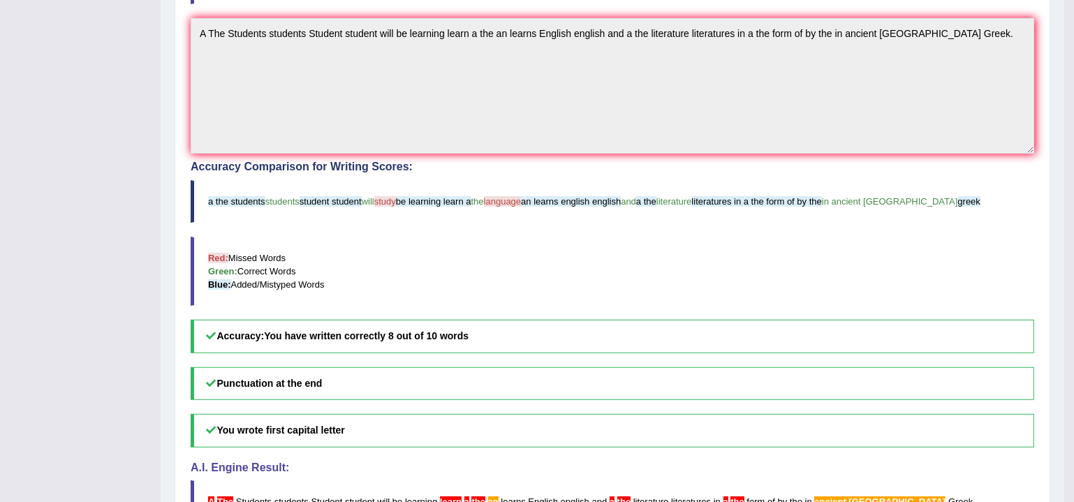
scroll to position [506, 0]
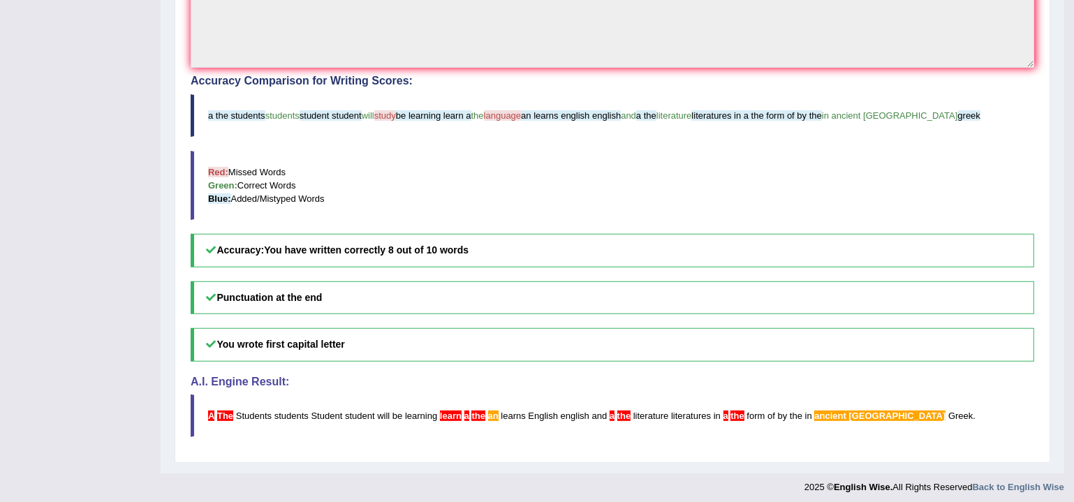
click at [426, 237] on h5 "Accuracy: You have written correctly 8 out of 10 words" at bounding box center [613, 250] width 844 height 33
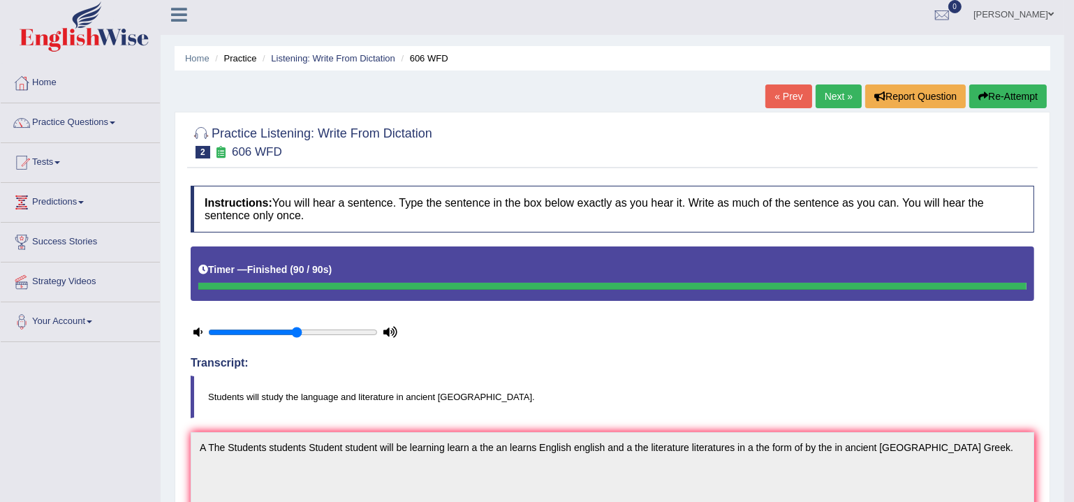
scroll to position [0, 0]
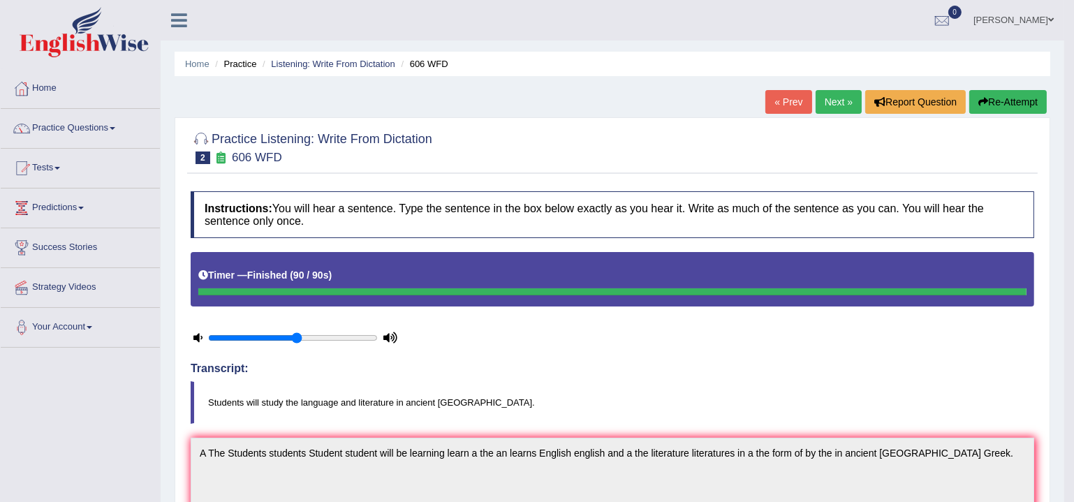
click at [987, 104] on button "Re-Attempt" at bounding box center [1008, 102] width 78 height 24
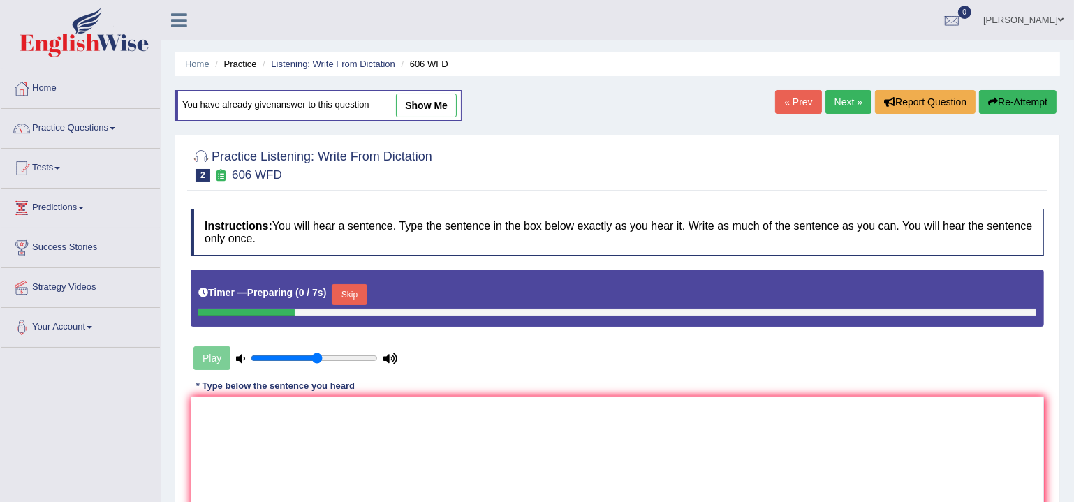
click at [353, 289] on button "Skip" at bounding box center [349, 294] width 35 height 21
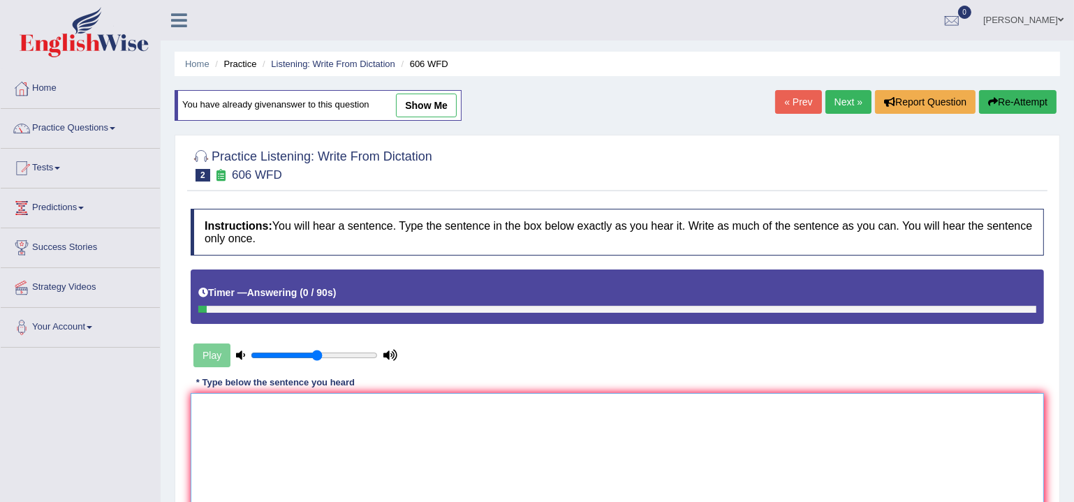
click at [369, 458] on textarea at bounding box center [617, 460] width 853 height 135
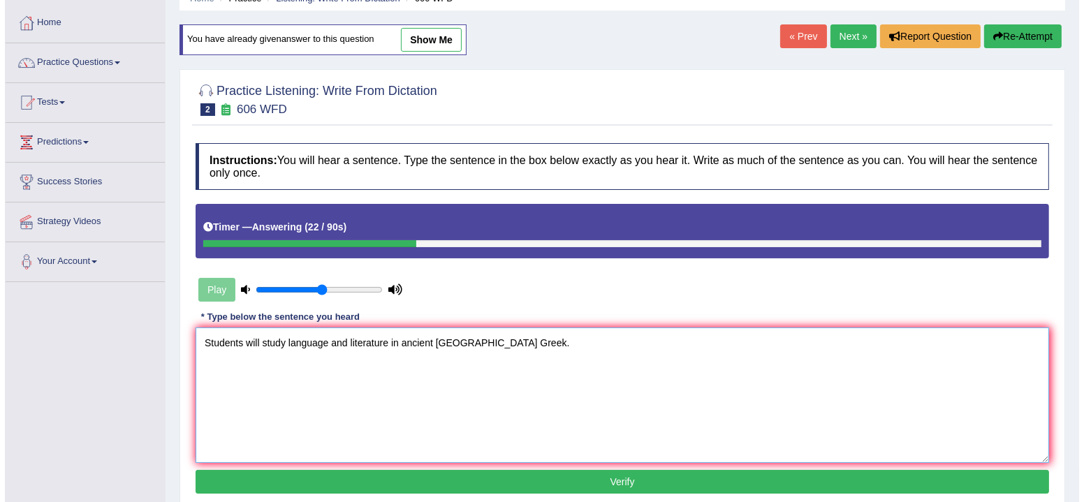
scroll to position [84, 0]
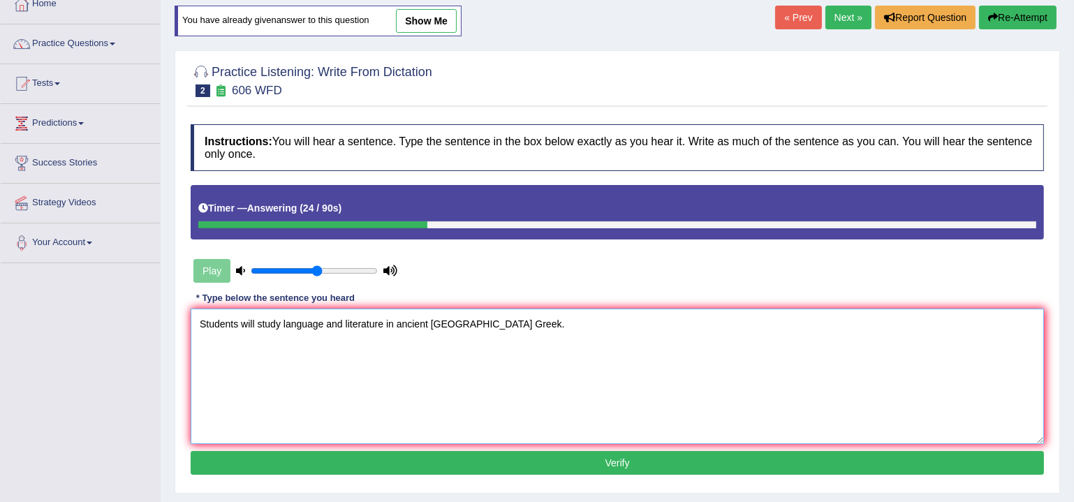
type textarea "Students will study language and literature in ancient [GEOGRAPHIC_DATA] Greek."
click at [371, 463] on button "Verify" at bounding box center [617, 463] width 853 height 24
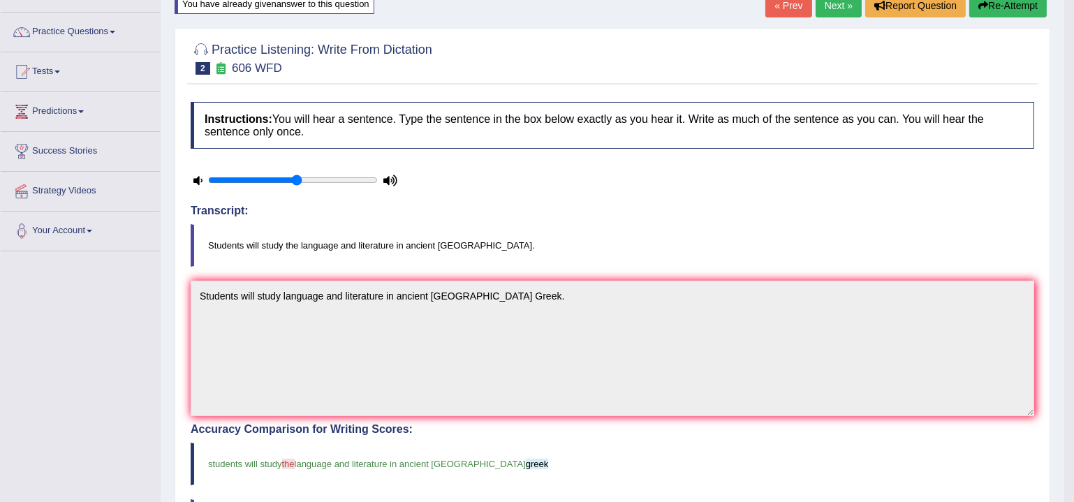
scroll to position [0, 0]
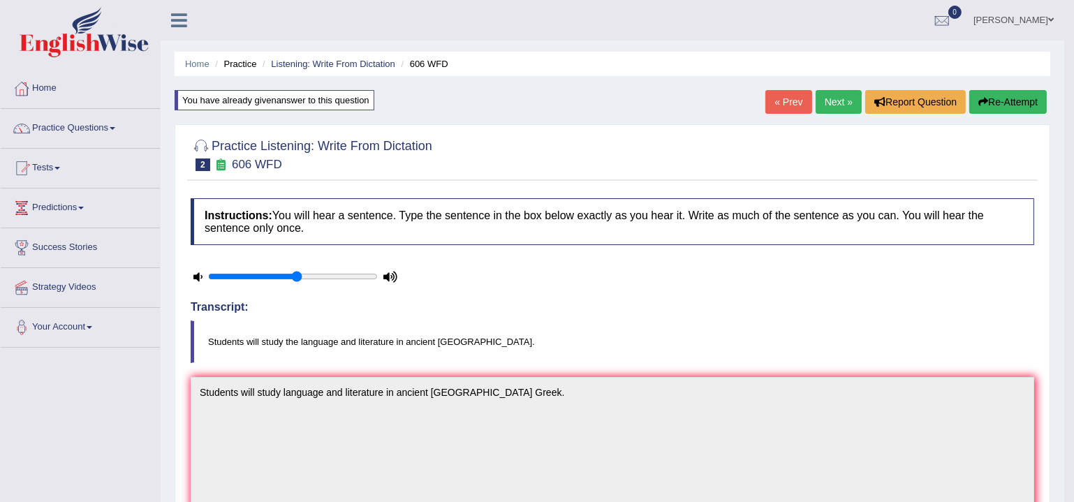
click at [830, 101] on link "Next »" at bounding box center [839, 102] width 46 height 24
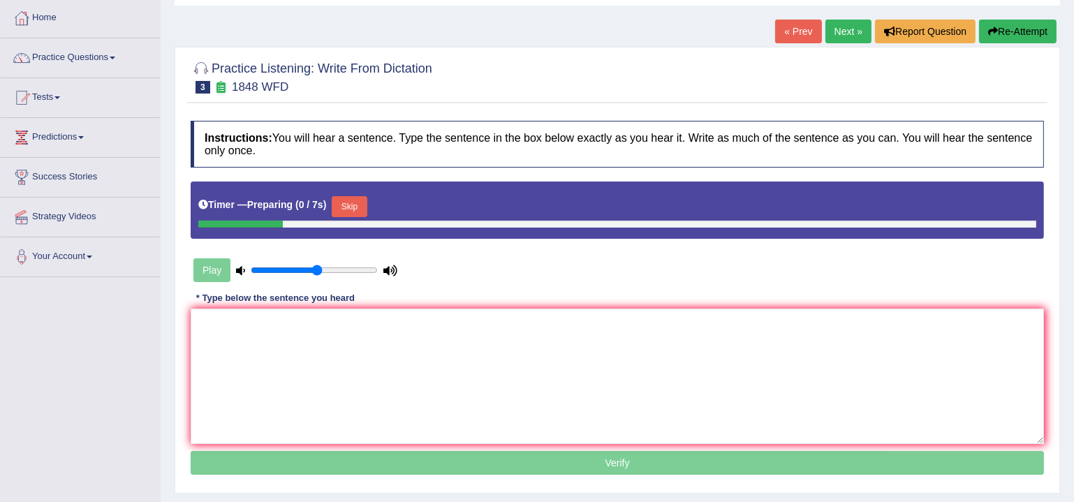
scroll to position [84, 0]
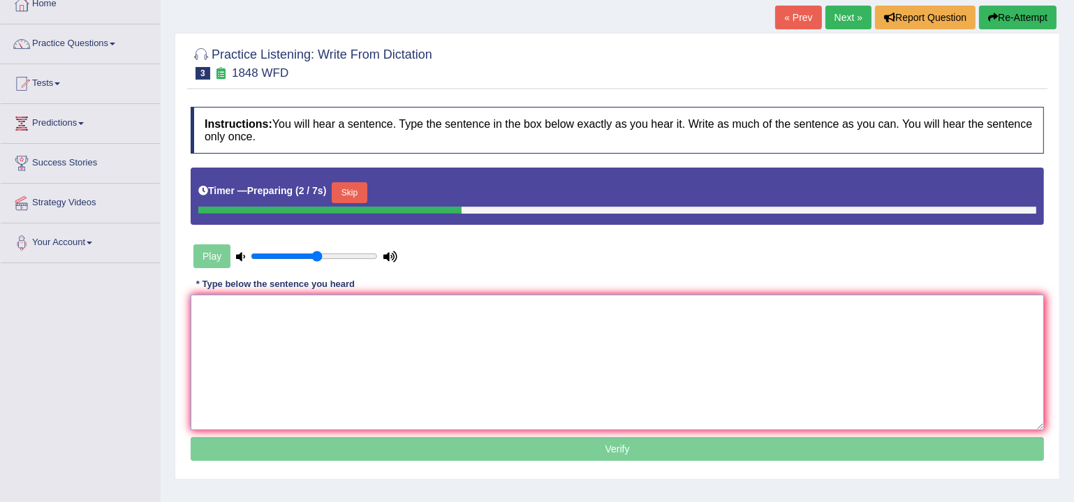
click at [491, 362] on textarea at bounding box center [617, 362] width 853 height 135
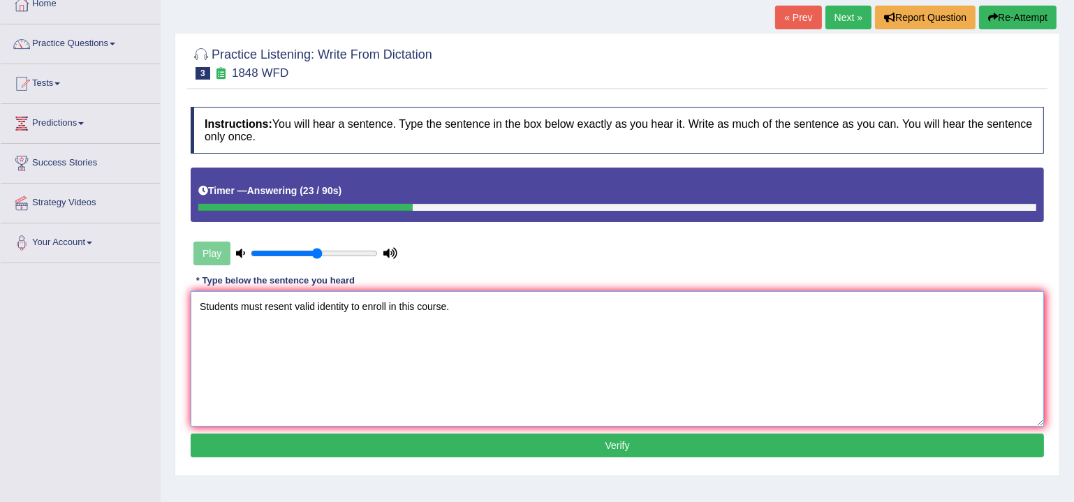
click at [198, 302] on textarea "Students must resent valid identity to enroll in this course." at bounding box center [617, 358] width 853 height 135
click at [402, 307] on textarea "The student students Student Students must resent valid identity to enroll in t…" at bounding box center [617, 358] width 853 height 135
click at [432, 303] on textarea "The student students Student Students must present valid identity to enroll in …" at bounding box center [617, 358] width 853 height 135
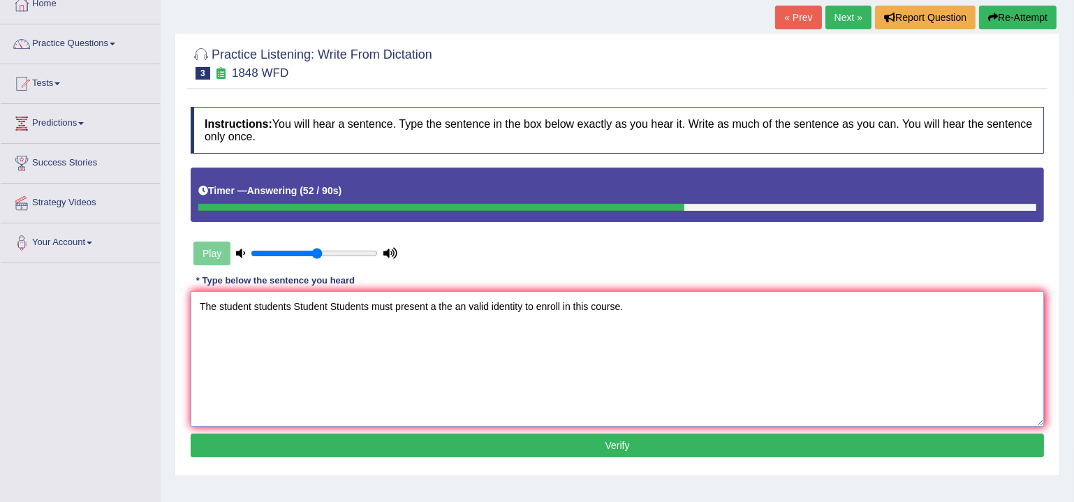
click at [522, 302] on textarea "The student students Student Students must present a the an valid identity to e…" at bounding box center [617, 358] width 853 height 135
click at [561, 302] on textarea "The student students Student Students must present a the an valid identity to e…" at bounding box center [617, 358] width 853 height 135
type textarea "The student students Student Students must present a the an valid identity to e…"
click at [570, 450] on button "Verify" at bounding box center [617, 446] width 853 height 24
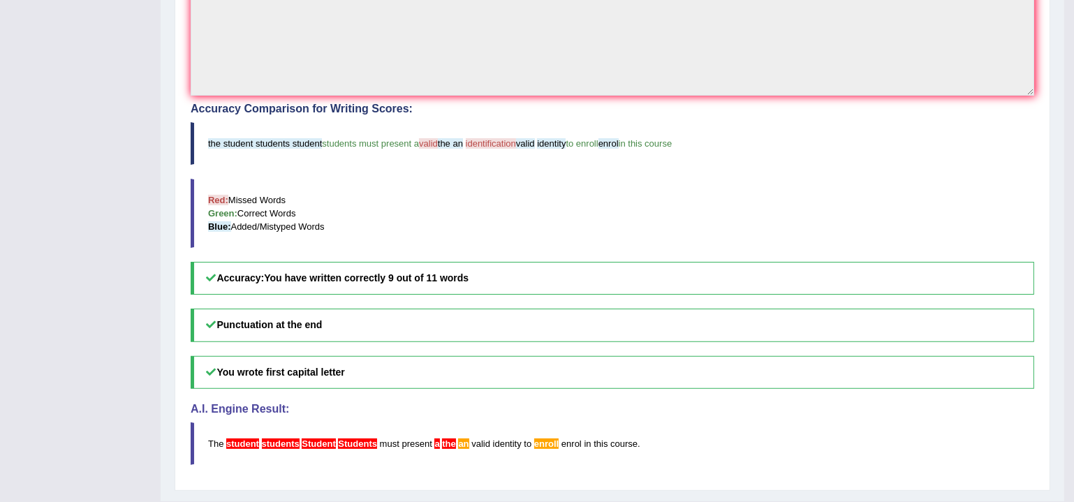
scroll to position [439, 0]
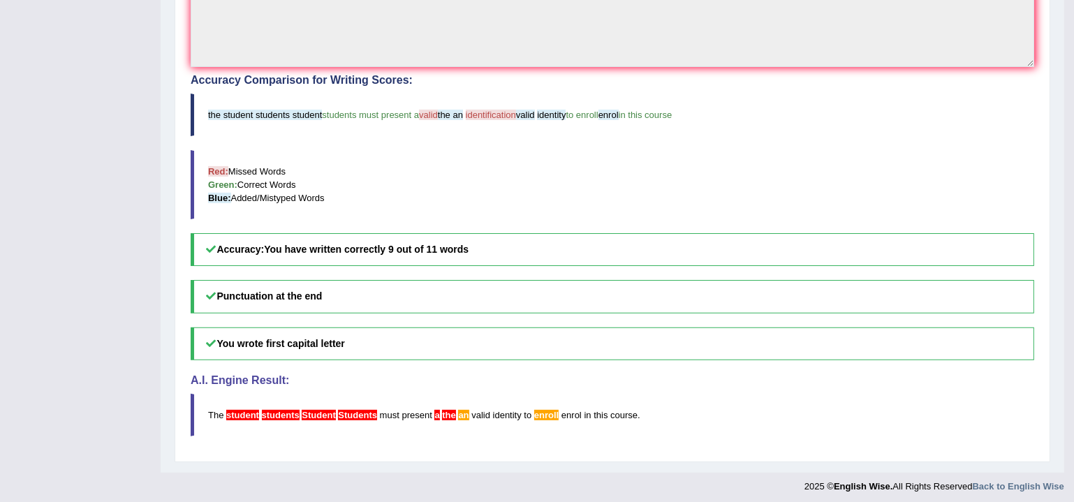
click at [286, 328] on h5 "You wrote first capital letter" at bounding box center [613, 344] width 844 height 33
click at [290, 343] on h5 "You wrote first capital letter" at bounding box center [613, 344] width 844 height 33
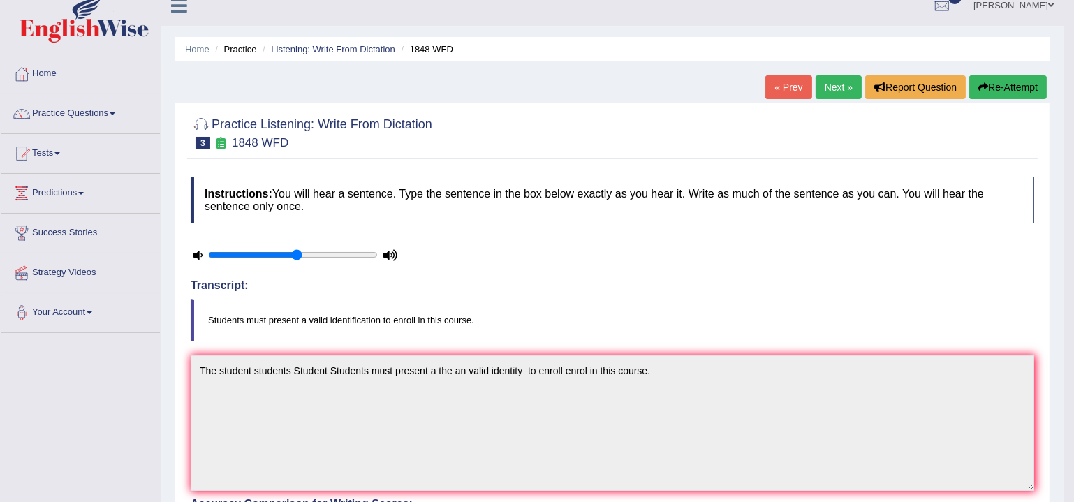
scroll to position [0, 0]
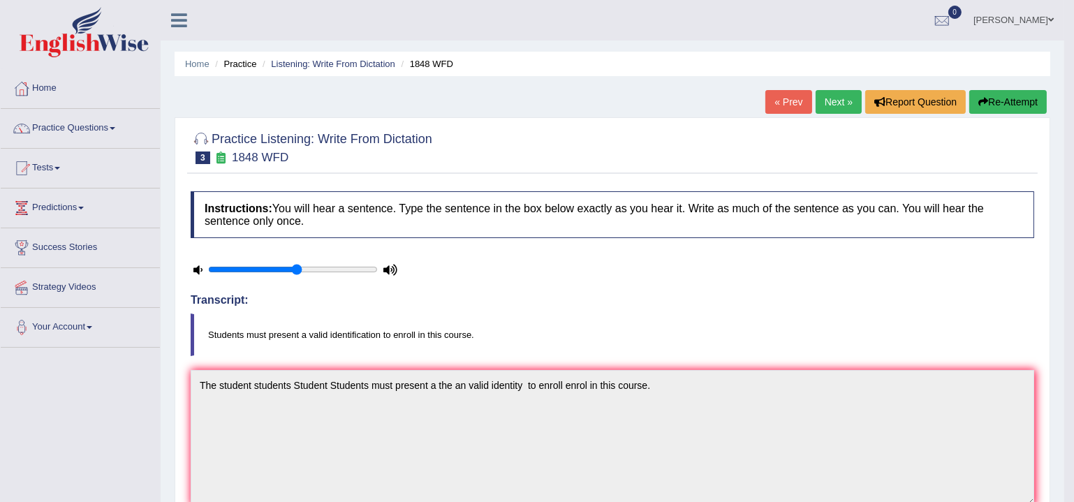
click at [845, 108] on link "Next »" at bounding box center [839, 102] width 46 height 24
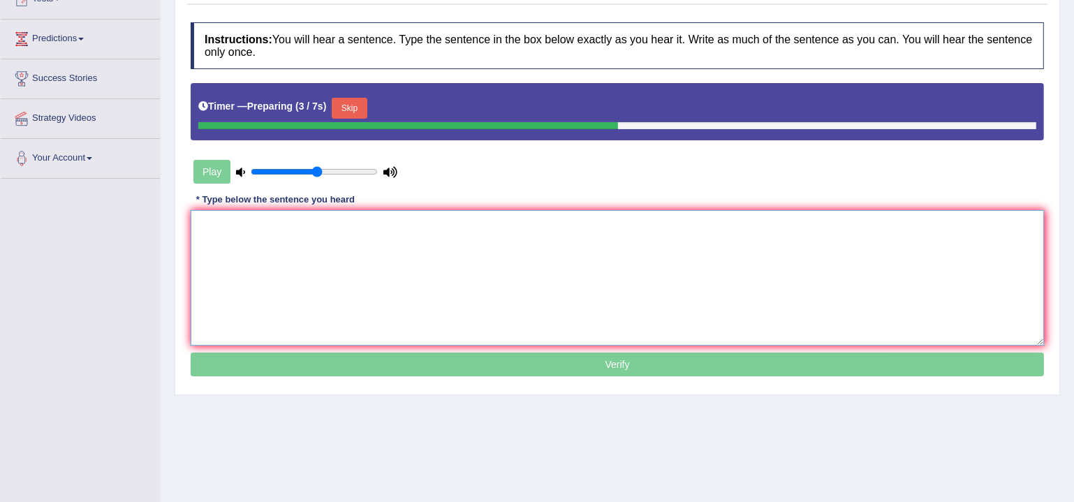
click at [352, 254] on textarea at bounding box center [617, 277] width 853 height 135
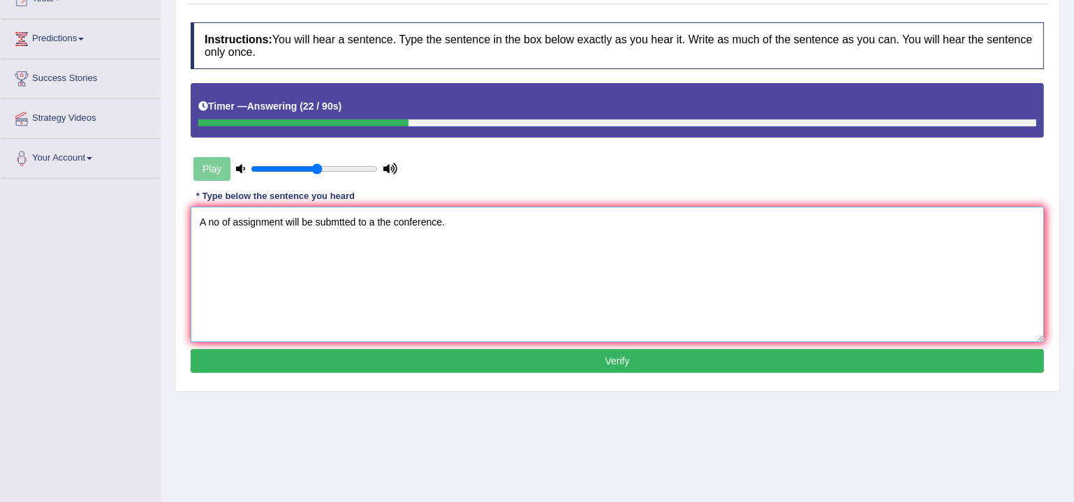
click at [205, 219] on textarea "A no of assignment will be submtted to a the conference." at bounding box center [617, 274] width 853 height 135
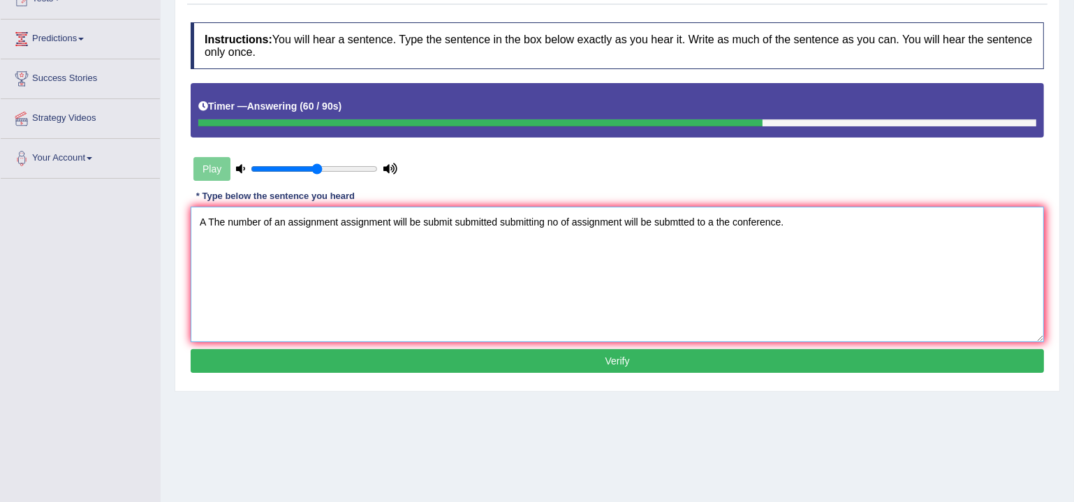
drag, startPoint x: 547, startPoint y: 219, endPoint x: 691, endPoint y: 219, distance: 143.9
click at [691, 219] on textarea "A The number of an assignment assignment will be submit submitted submitting no…" at bounding box center [617, 274] width 853 height 135
click at [628, 221] on textarea "A The number of an assignment assignment will be submit submitted submitting to…" at bounding box center [617, 274] width 853 height 135
click at [580, 219] on textarea "A The number of an assignment assignment will be submit submitted submitting to…" at bounding box center [617, 274] width 853 height 135
click at [756, 227] on textarea "A The number of an assignment assignment will be submit submitted submitting to…" at bounding box center [617, 274] width 853 height 135
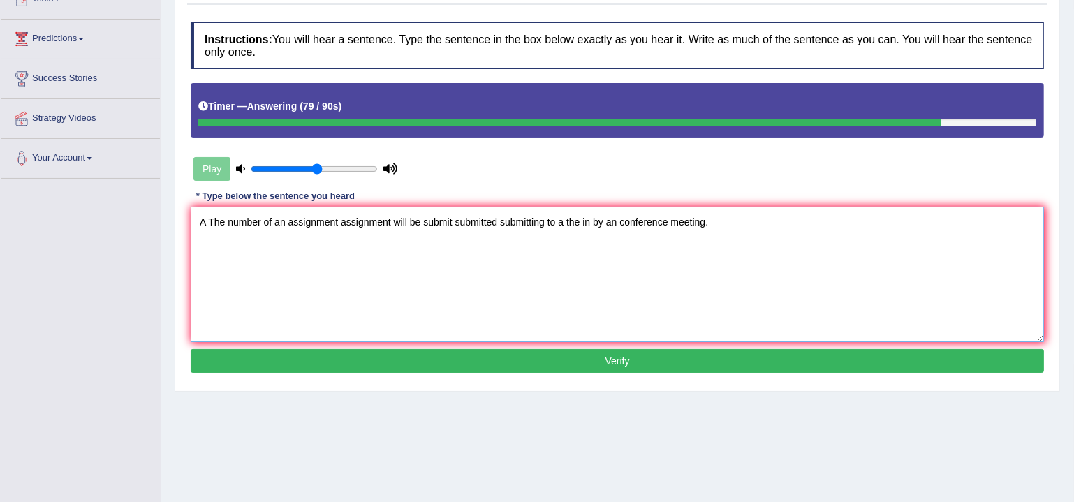
click at [388, 220] on textarea "A The number of an assignment assignment will be submit submitted submitting to…" at bounding box center [617, 274] width 853 height 135
click at [751, 216] on textarea "A The number of an assignment assignments will be submit submitted submitting t…" at bounding box center [617, 274] width 853 height 135
type textarea "A The number of an assignment assignments will be submit submitted submitting t…"
click at [621, 355] on button "Verify" at bounding box center [617, 361] width 853 height 24
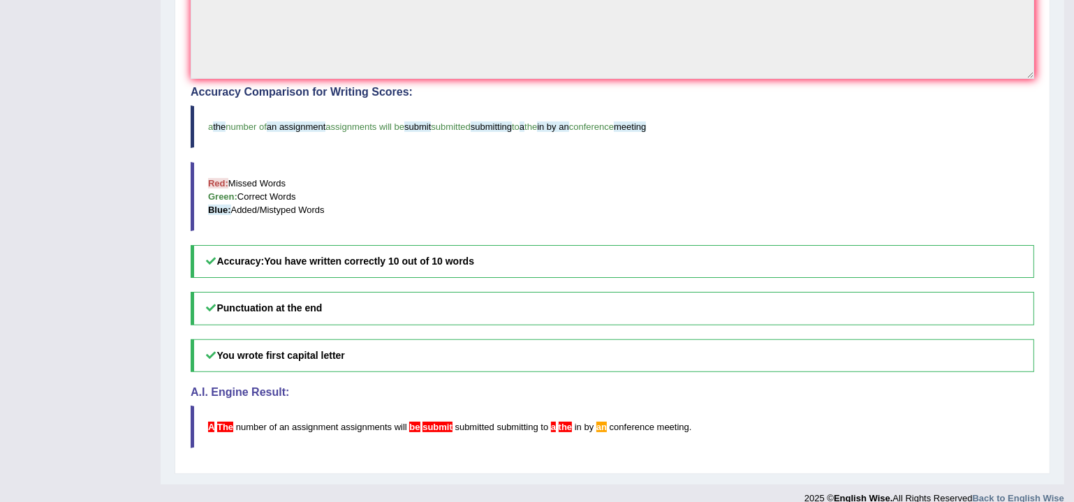
scroll to position [439, 0]
